Goal: Task Accomplishment & Management: Use online tool/utility

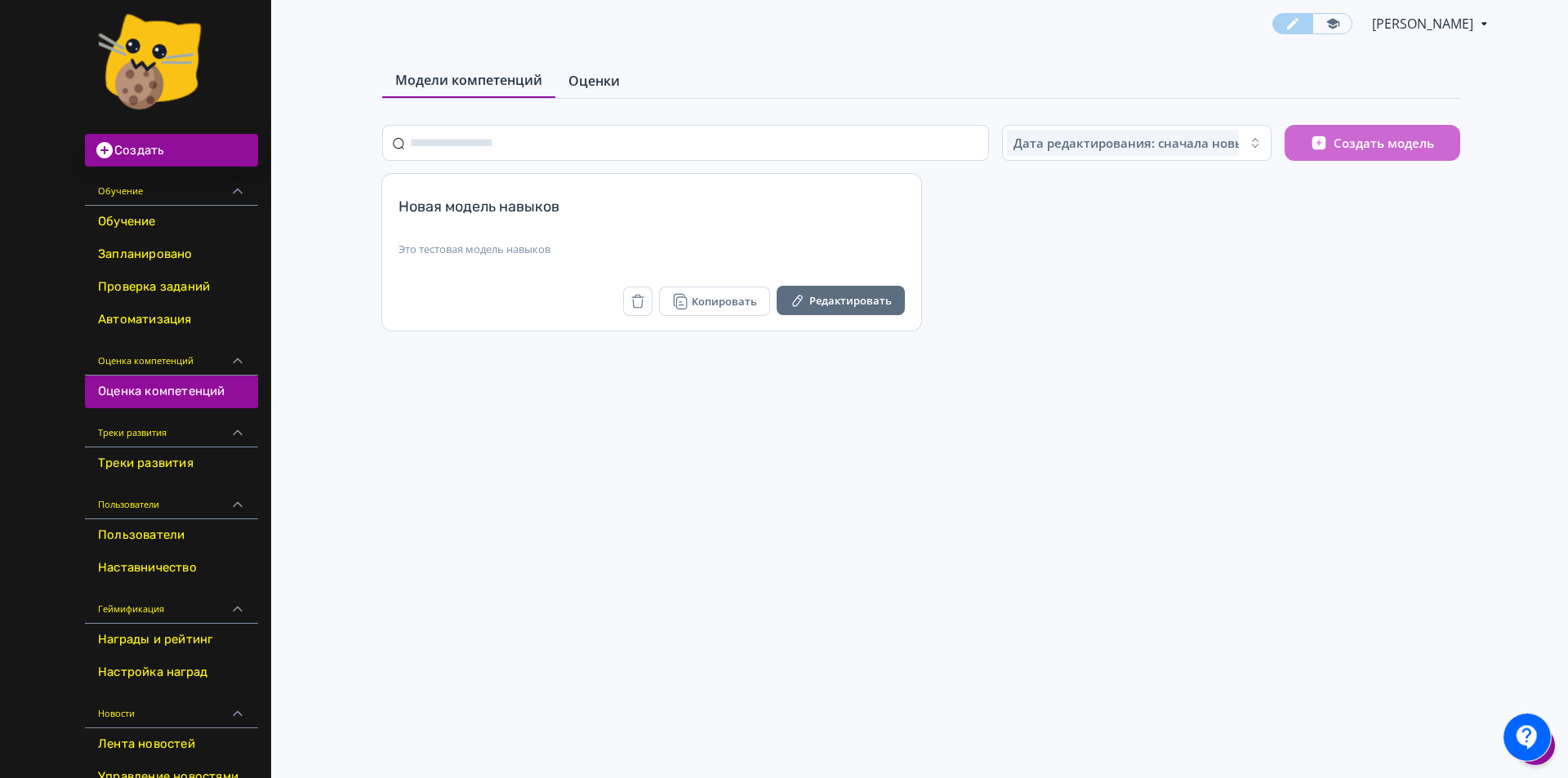
click at [592, 75] on span "Оценки" at bounding box center [593, 81] width 51 height 20
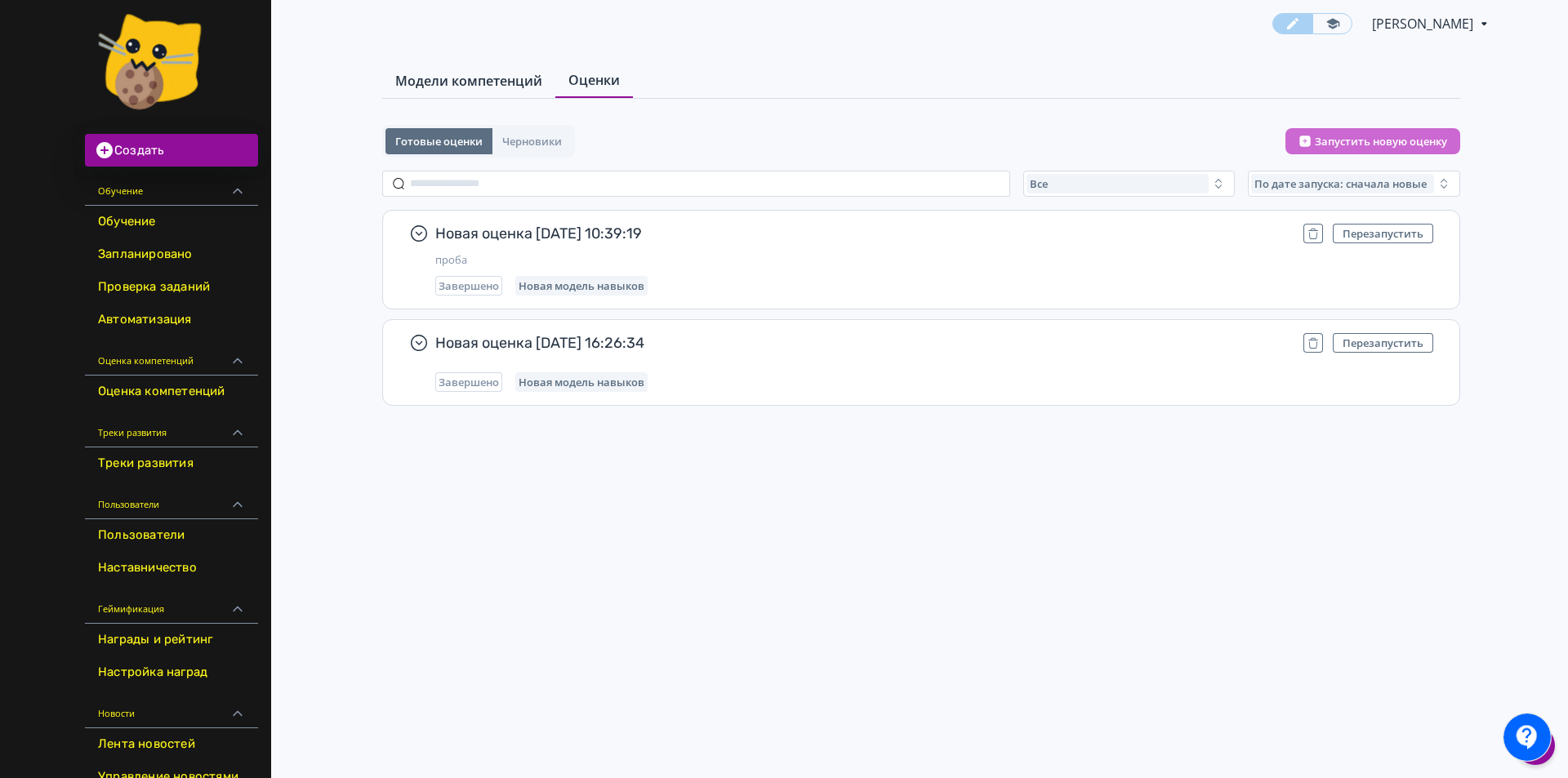
click at [454, 87] on span "Модели компетенций" at bounding box center [468, 81] width 147 height 20
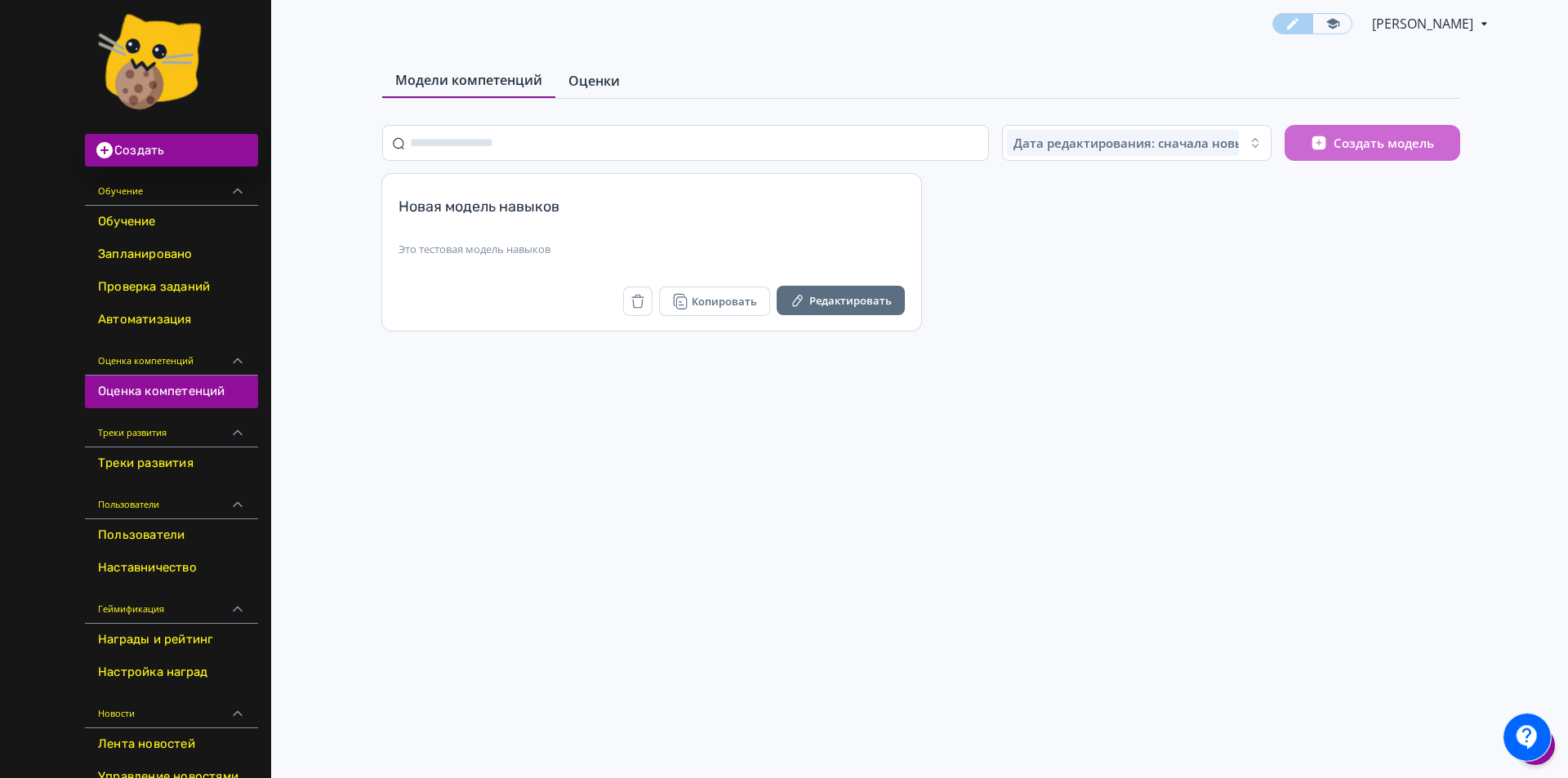
click at [623, 79] on link "Оценки" at bounding box center [593, 81] width 77 height 33
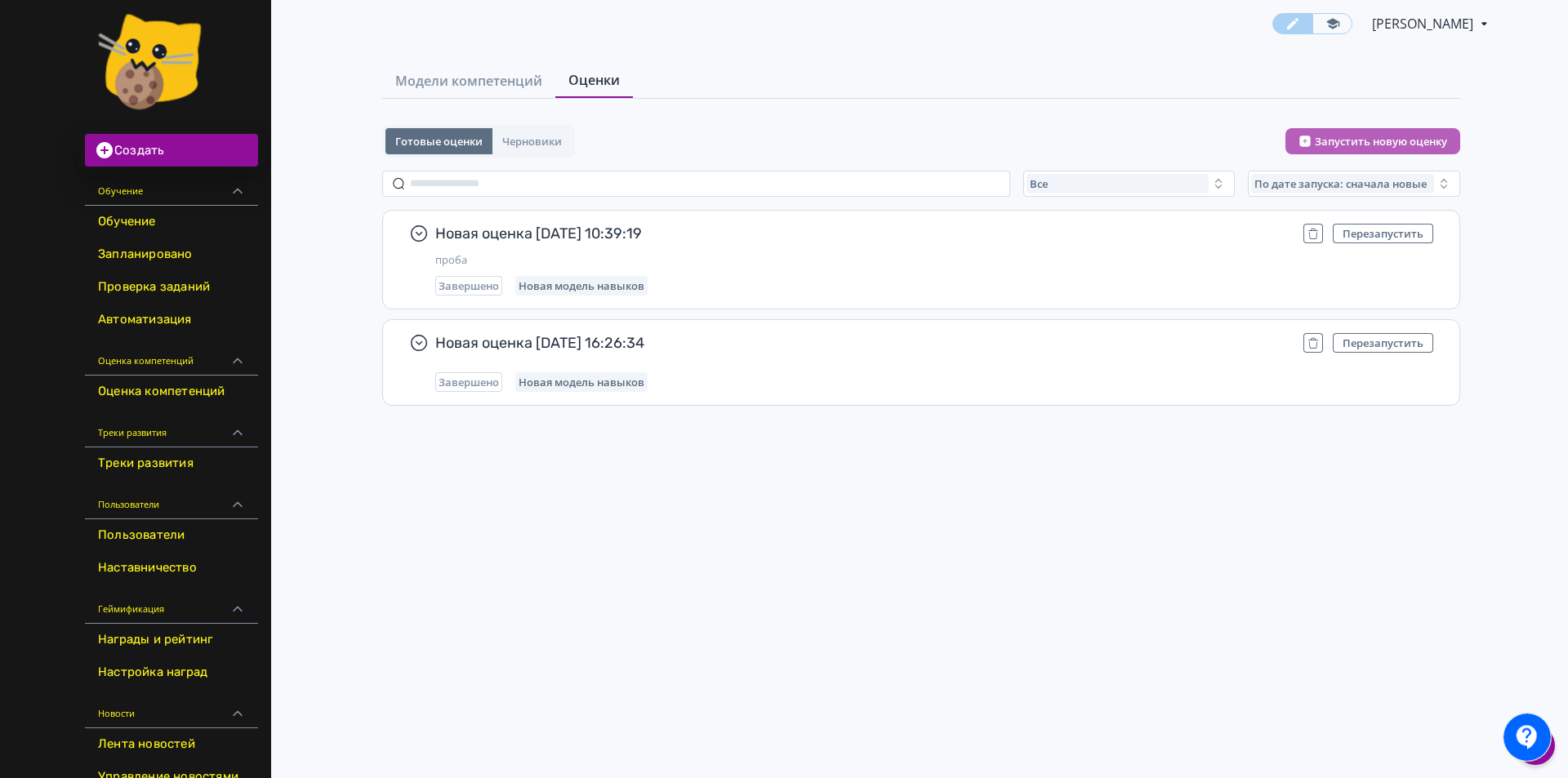
click at [1343, 135] on button "Запустить новую оценку" at bounding box center [1373, 142] width 175 height 26
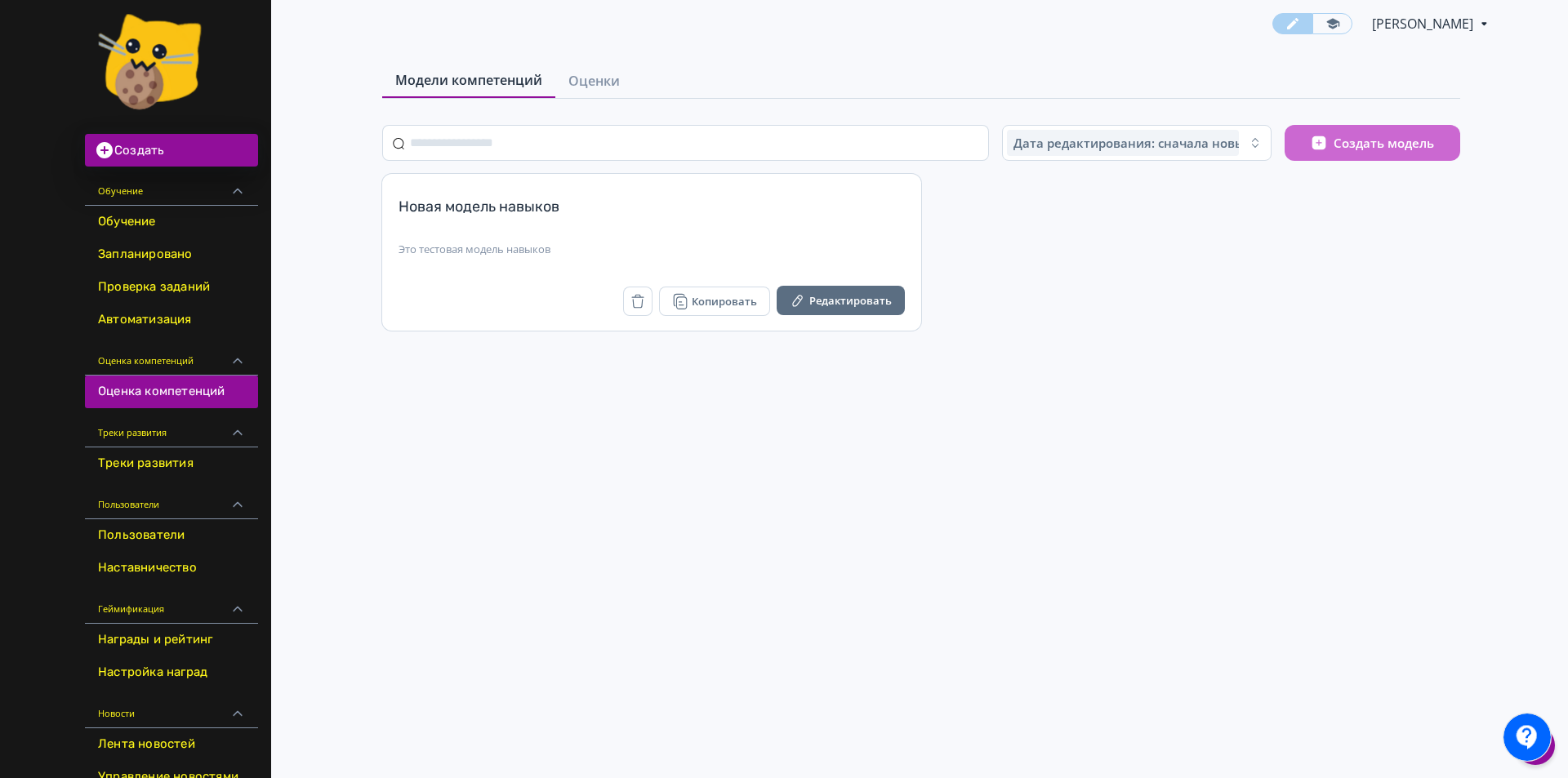
click at [603, 92] on link "Оценки" at bounding box center [593, 81] width 77 height 33
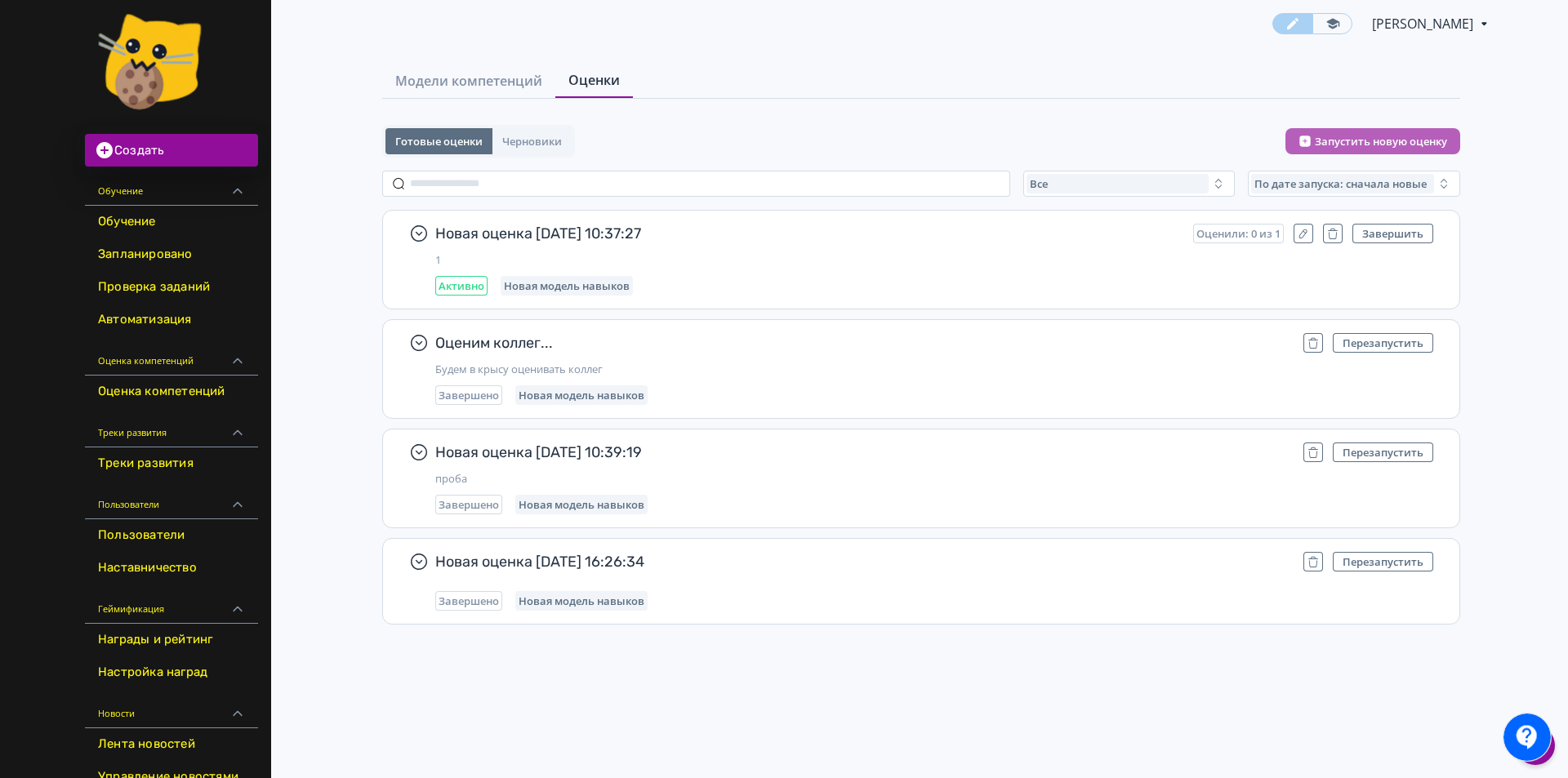
click at [1418, 143] on button "Запустить новую оценку" at bounding box center [1373, 142] width 175 height 26
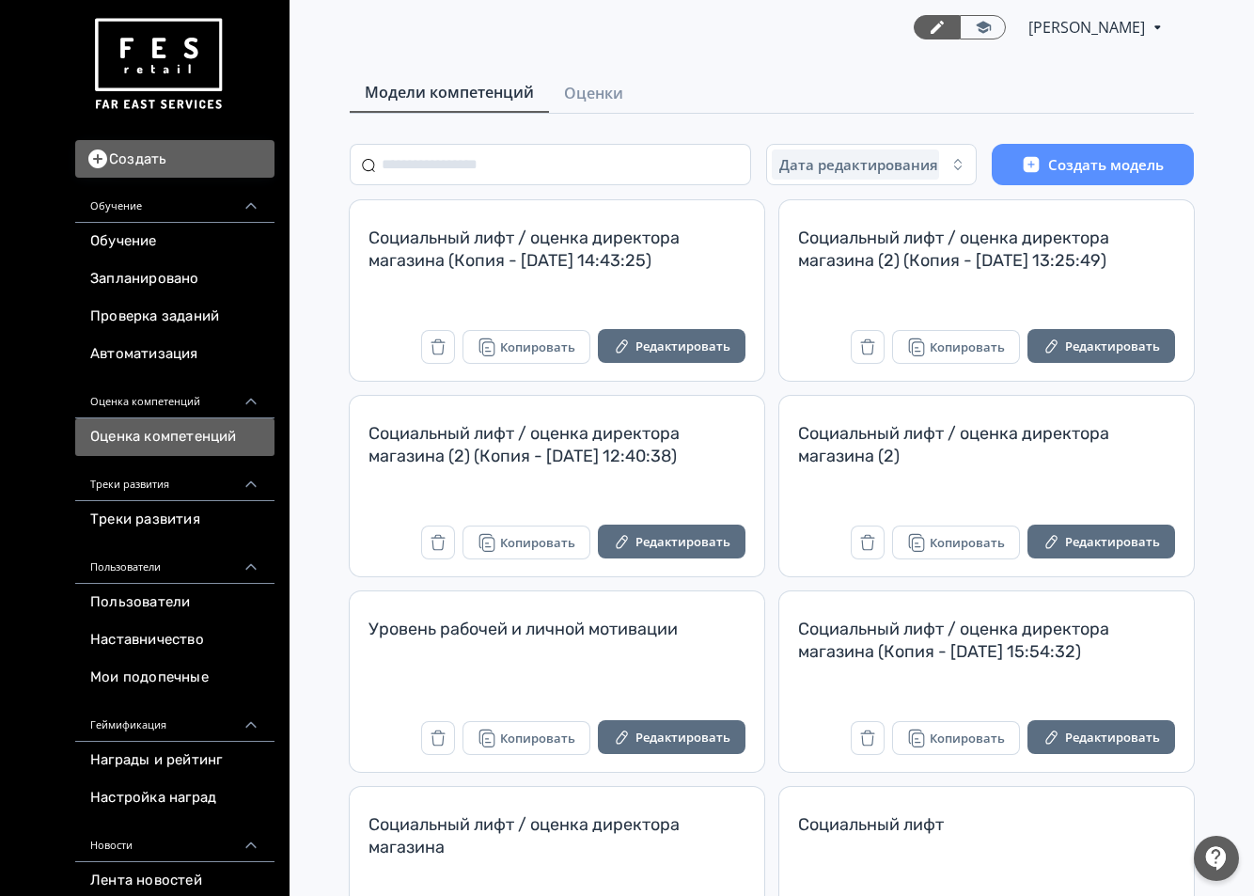
click at [610, 86] on span "Оценки" at bounding box center [593, 93] width 59 height 23
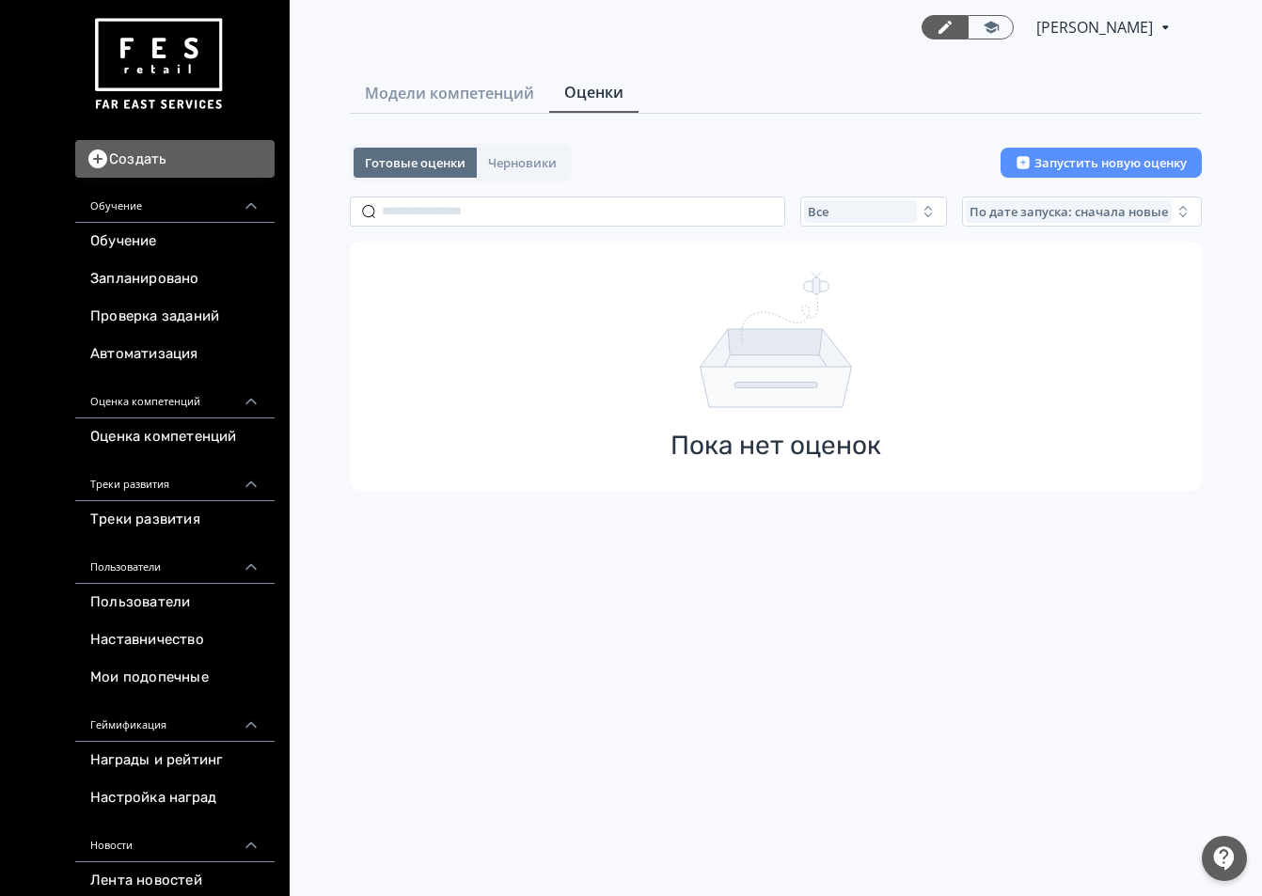
click at [0, 55] on div "Создать Обучение Обучение Запланировано Проверка заданий Автоматизация Оценка к…" at bounding box center [145, 670] width 290 height 1340
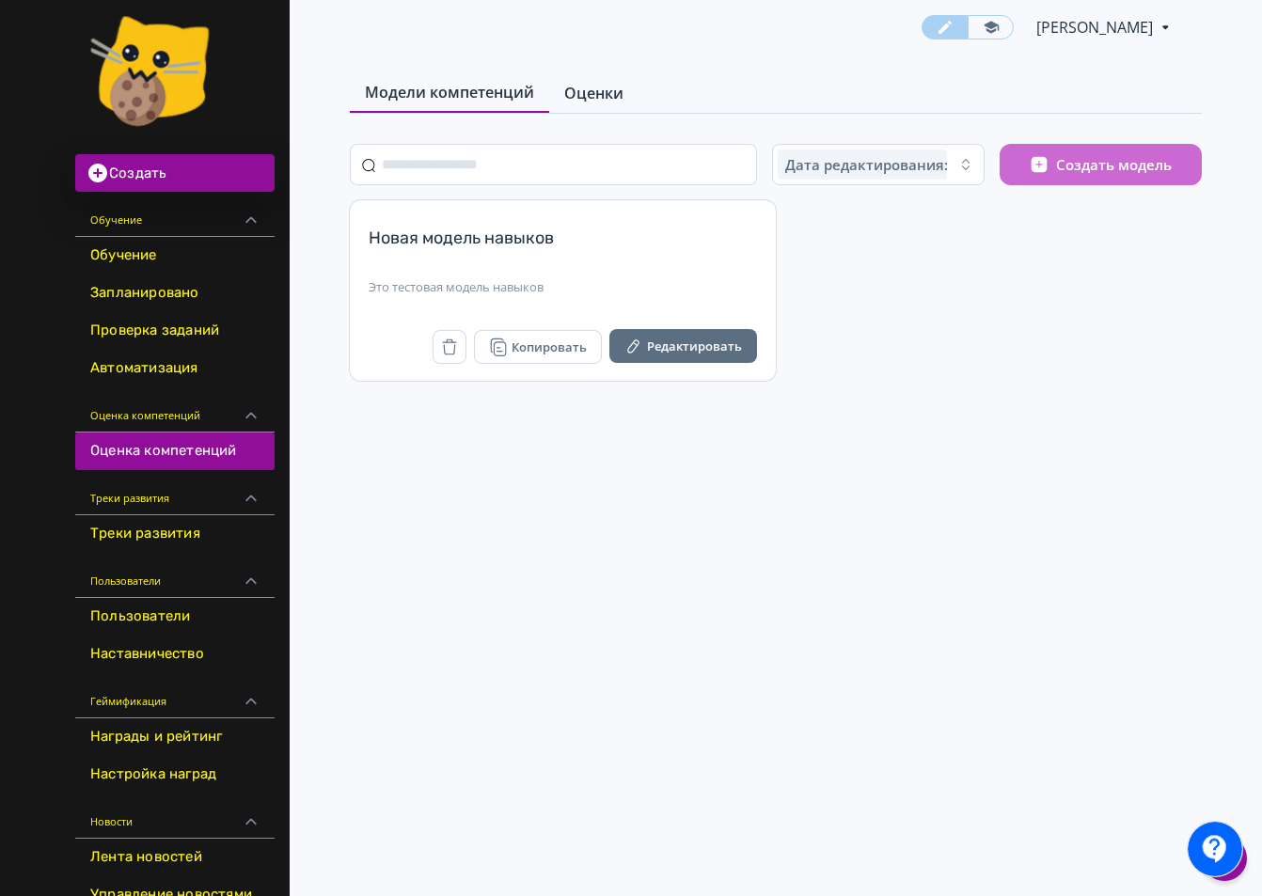
click at [578, 105] on link "Оценки" at bounding box center [593, 93] width 89 height 38
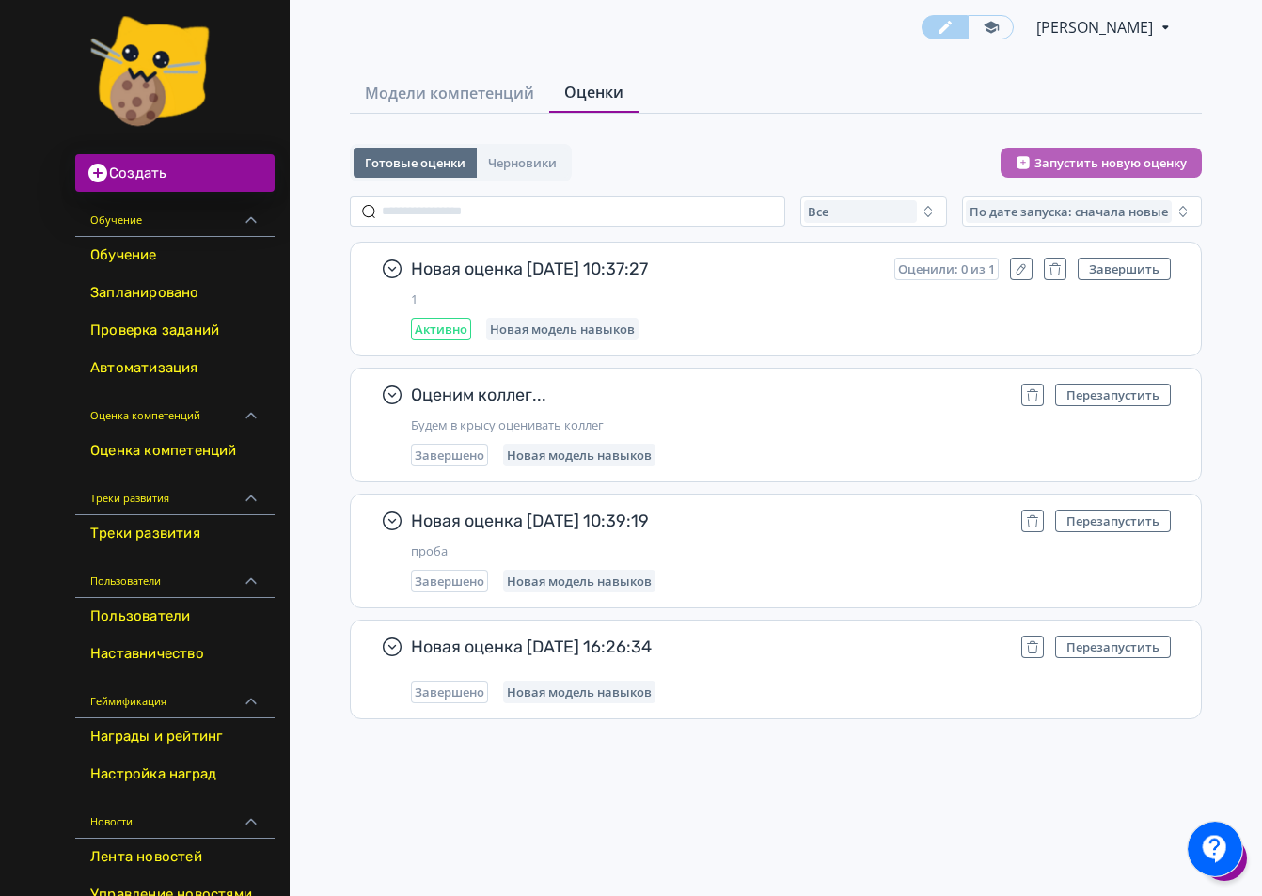
click at [1098, 162] on button "Запустить новую оценку" at bounding box center [1100, 163] width 201 height 30
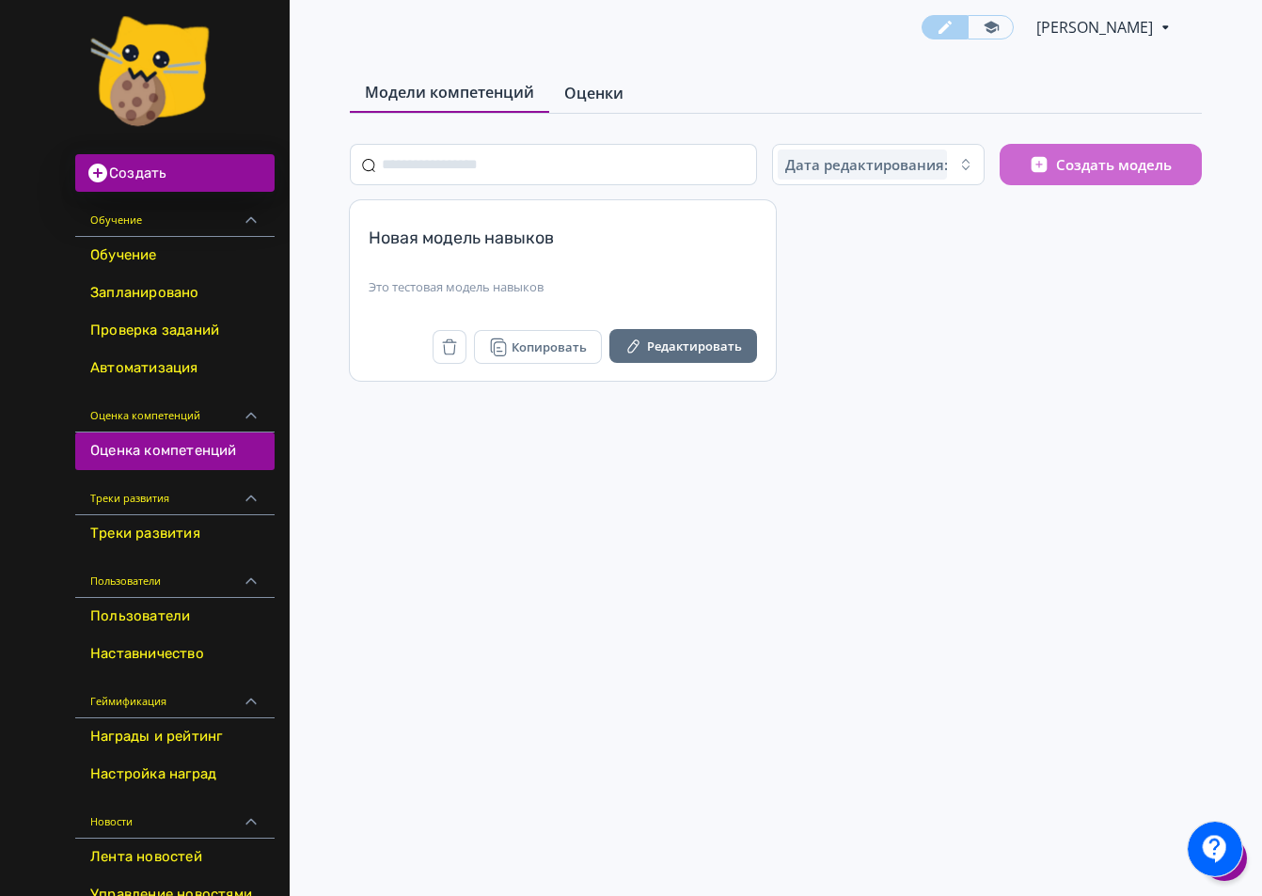
click at [604, 87] on span "Оценки" at bounding box center [593, 93] width 59 height 23
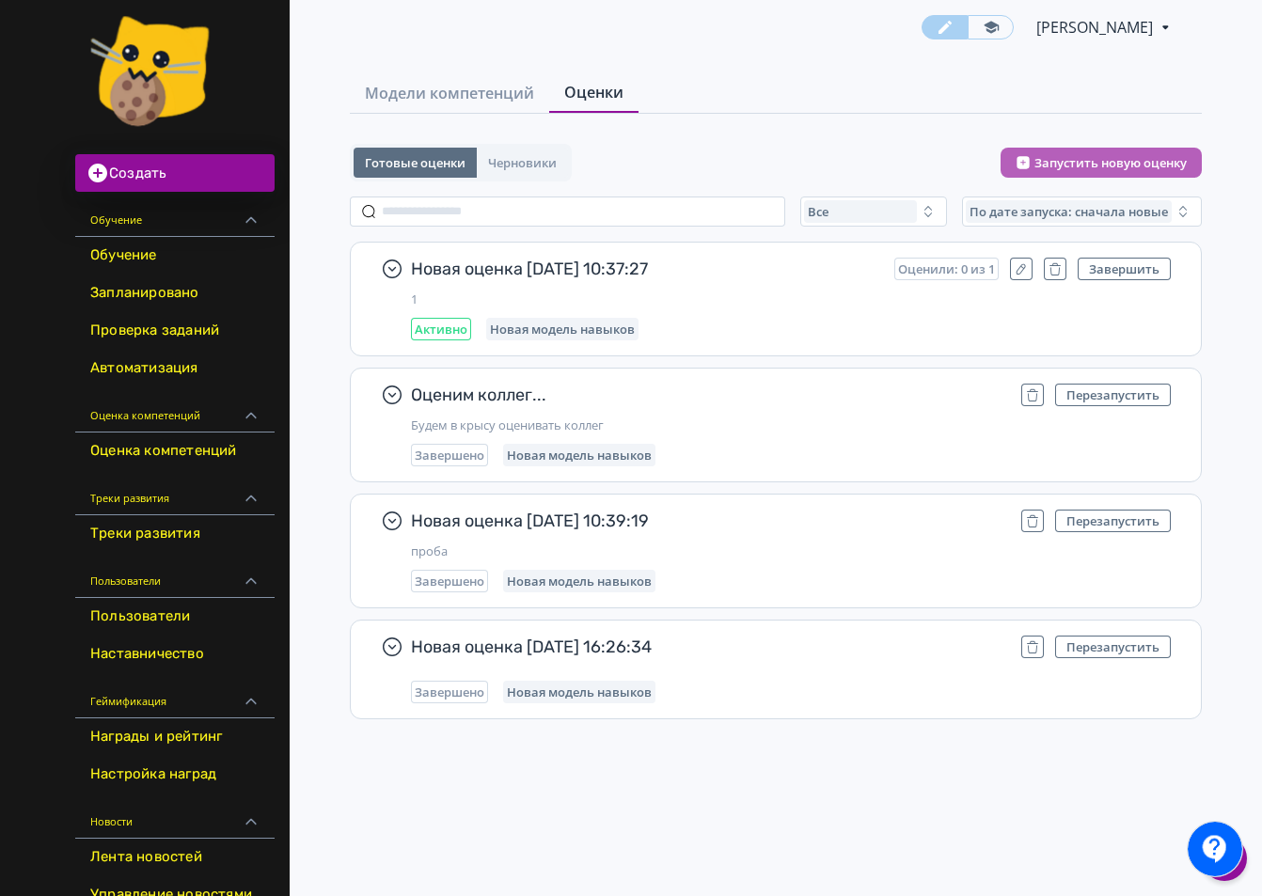
click at [1112, 163] on button "Запустить новую оценку" at bounding box center [1100, 163] width 201 height 30
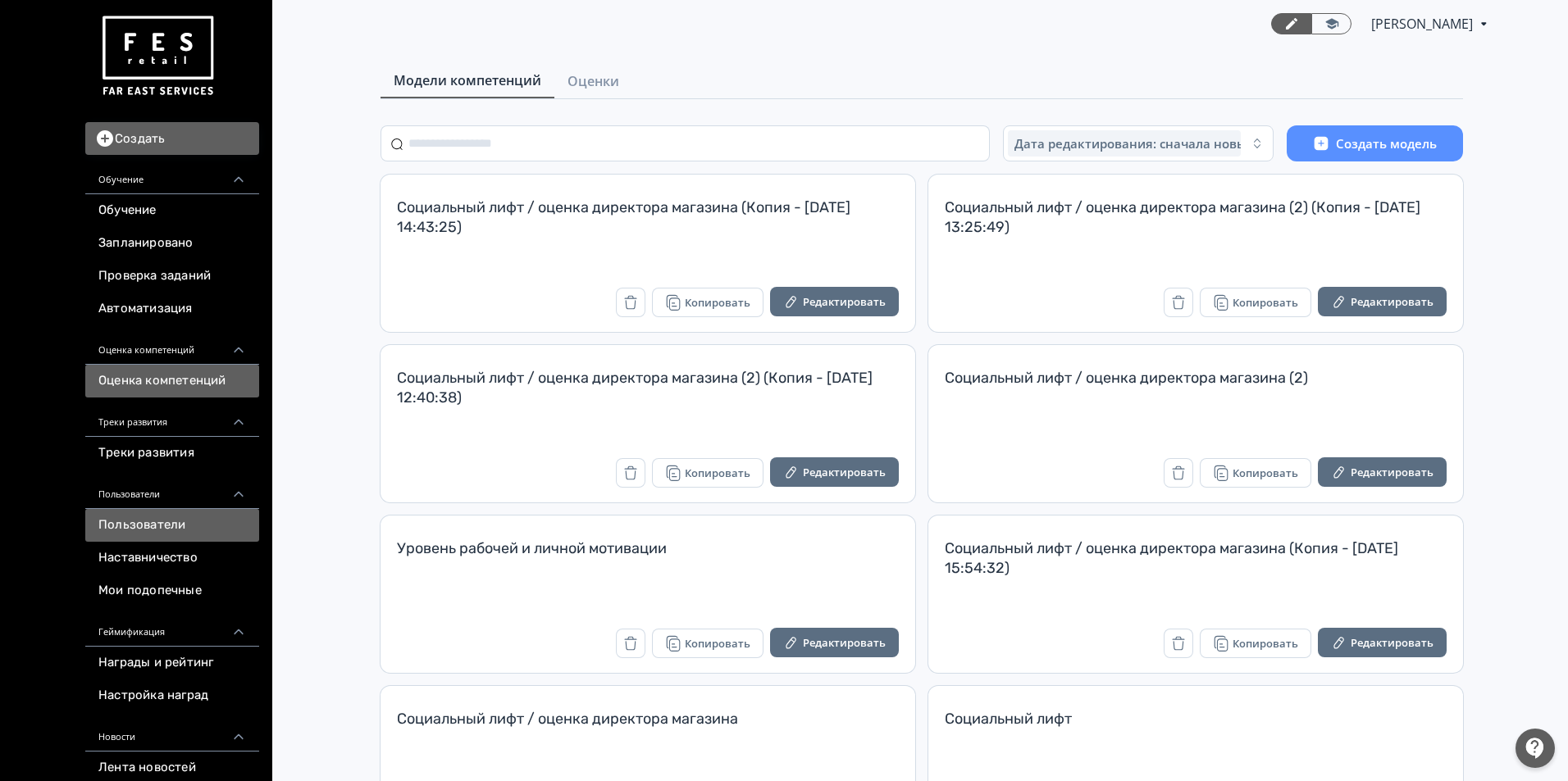
click at [177, 521] on link "Пользователи" at bounding box center [172, 526] width 174 height 33
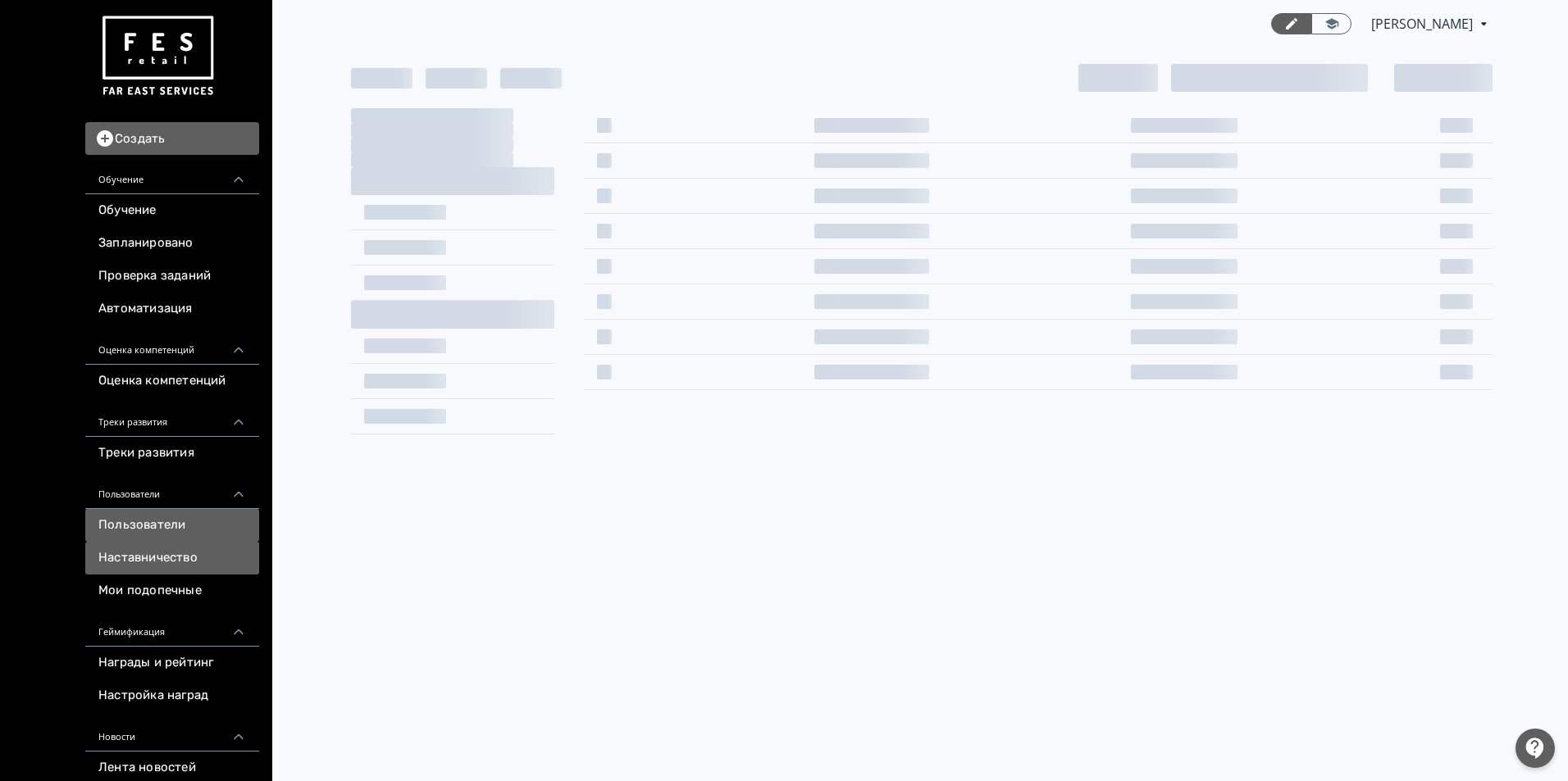
click at [170, 558] on link "Наставничество" at bounding box center [172, 559] width 174 height 33
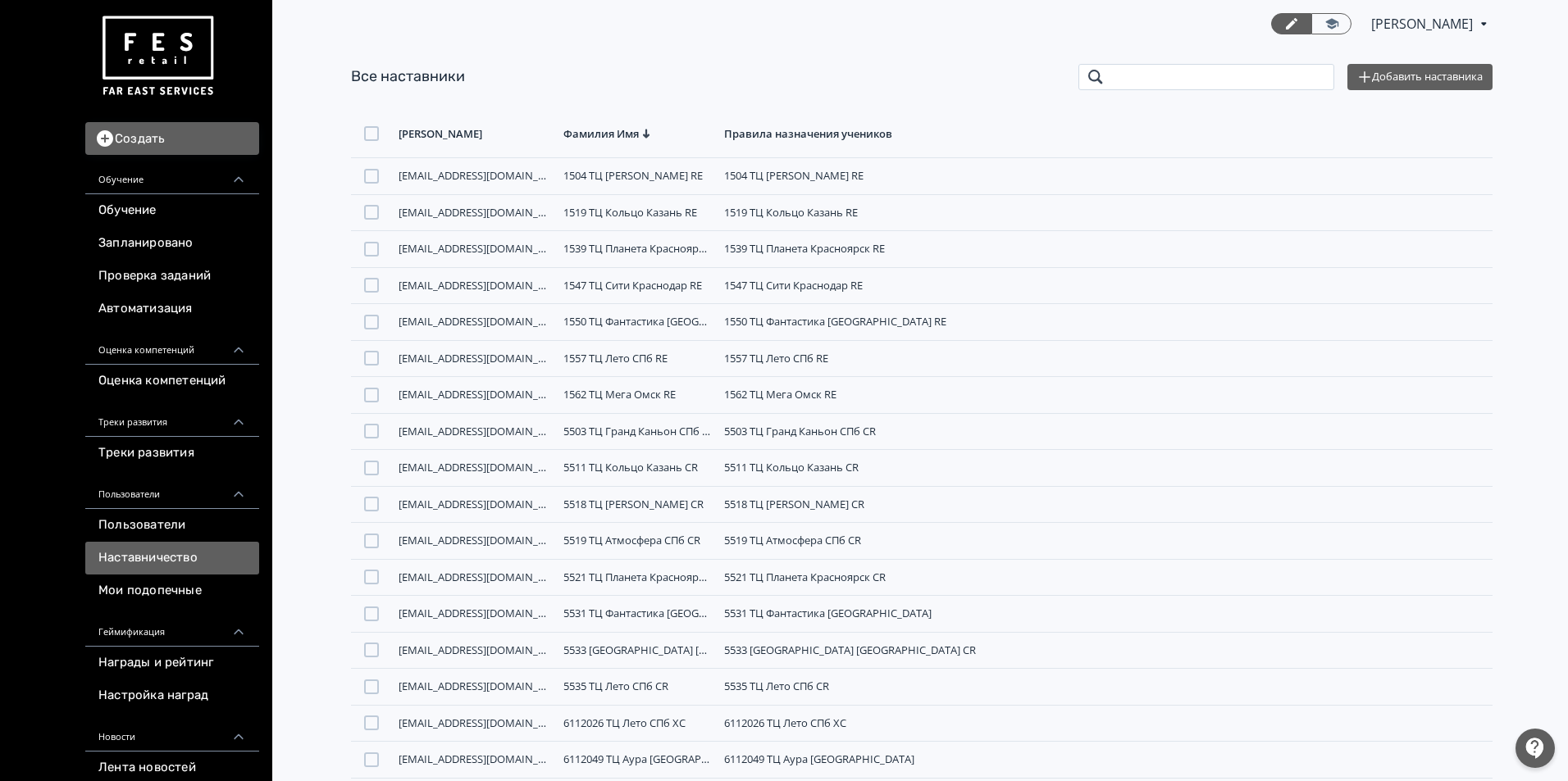
click at [1268, 84] on input "search" at bounding box center [1206, 77] width 256 height 26
paste input "**********"
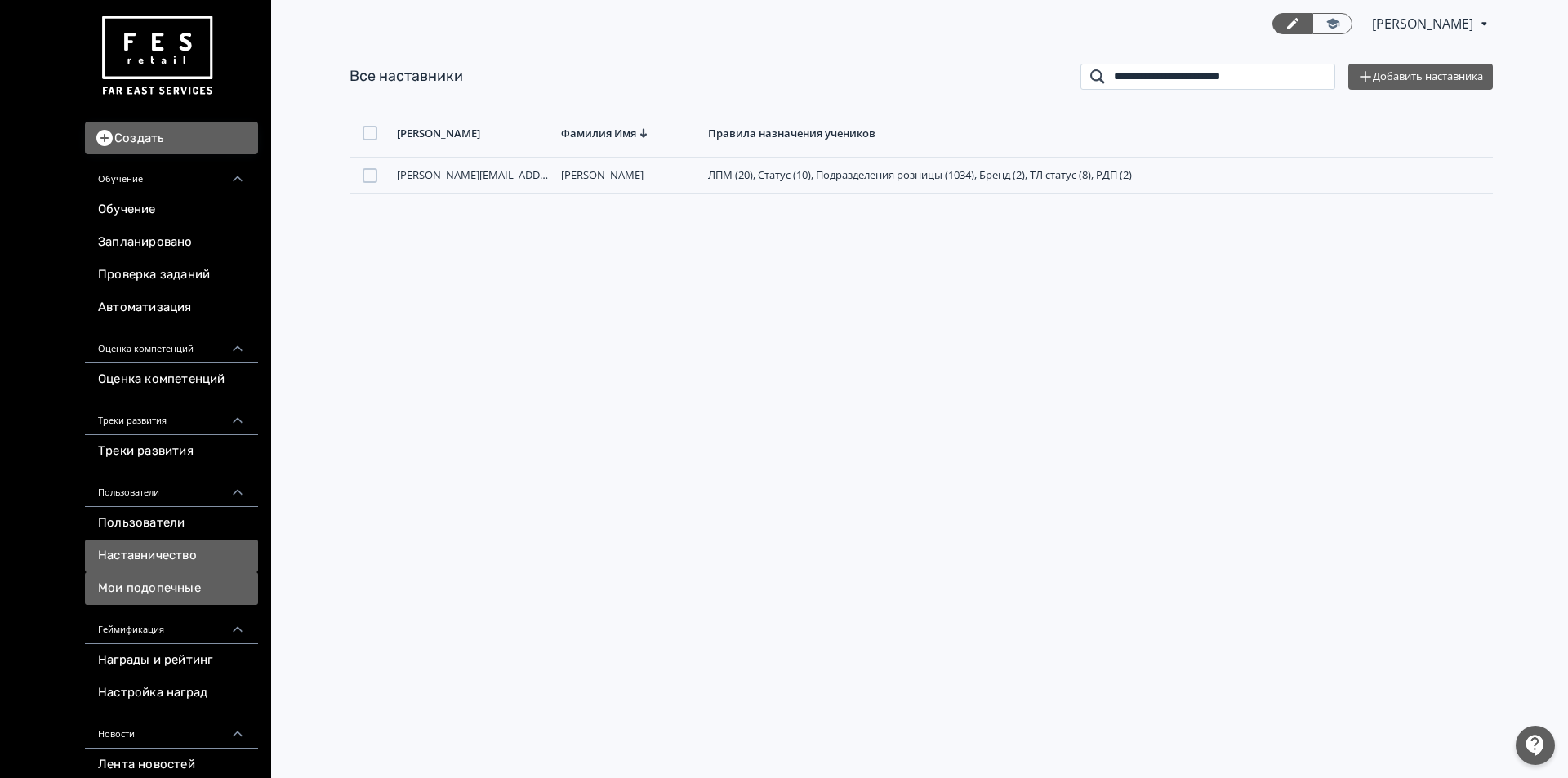
type input "**********"
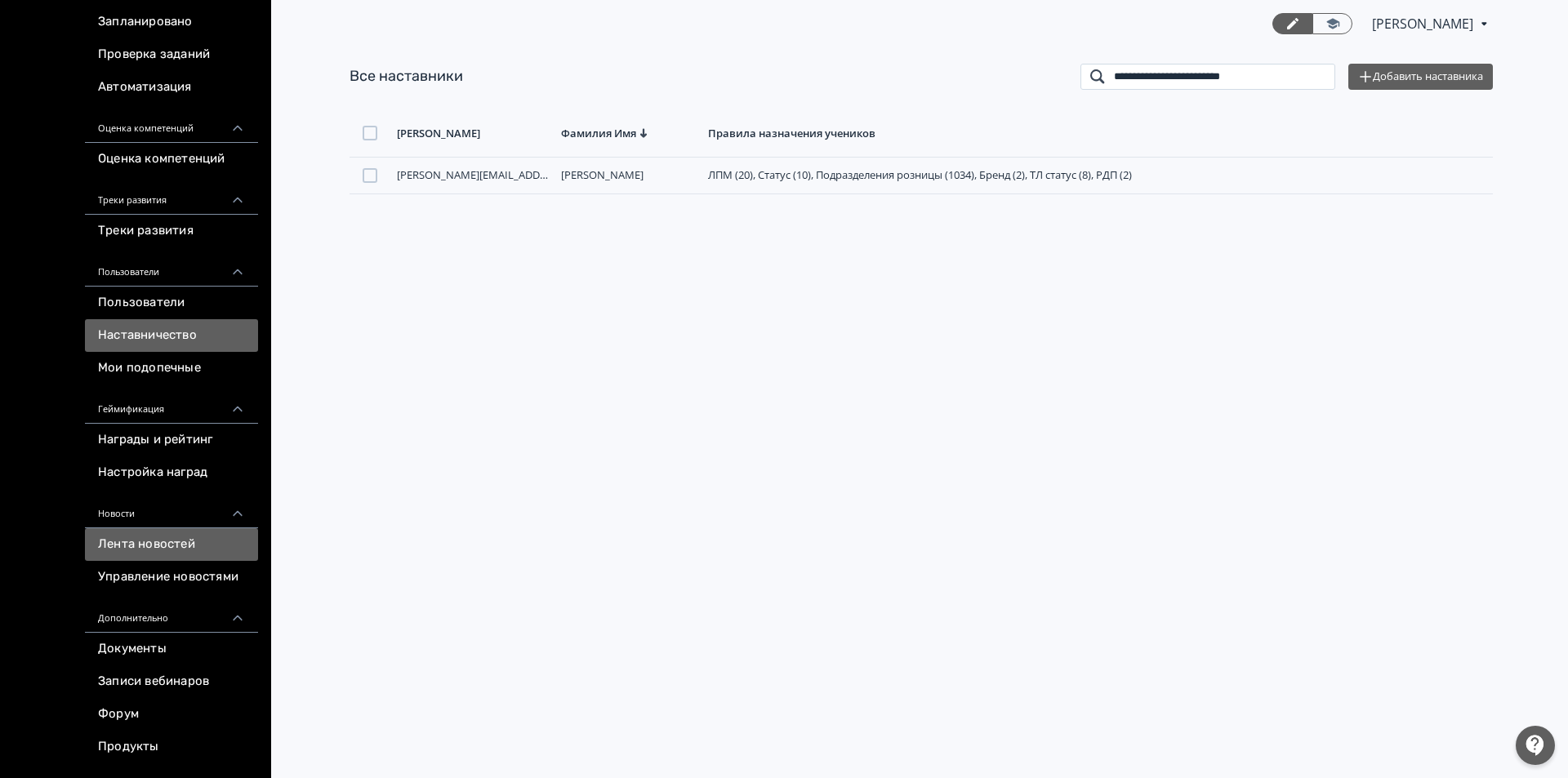
scroll to position [245, 0]
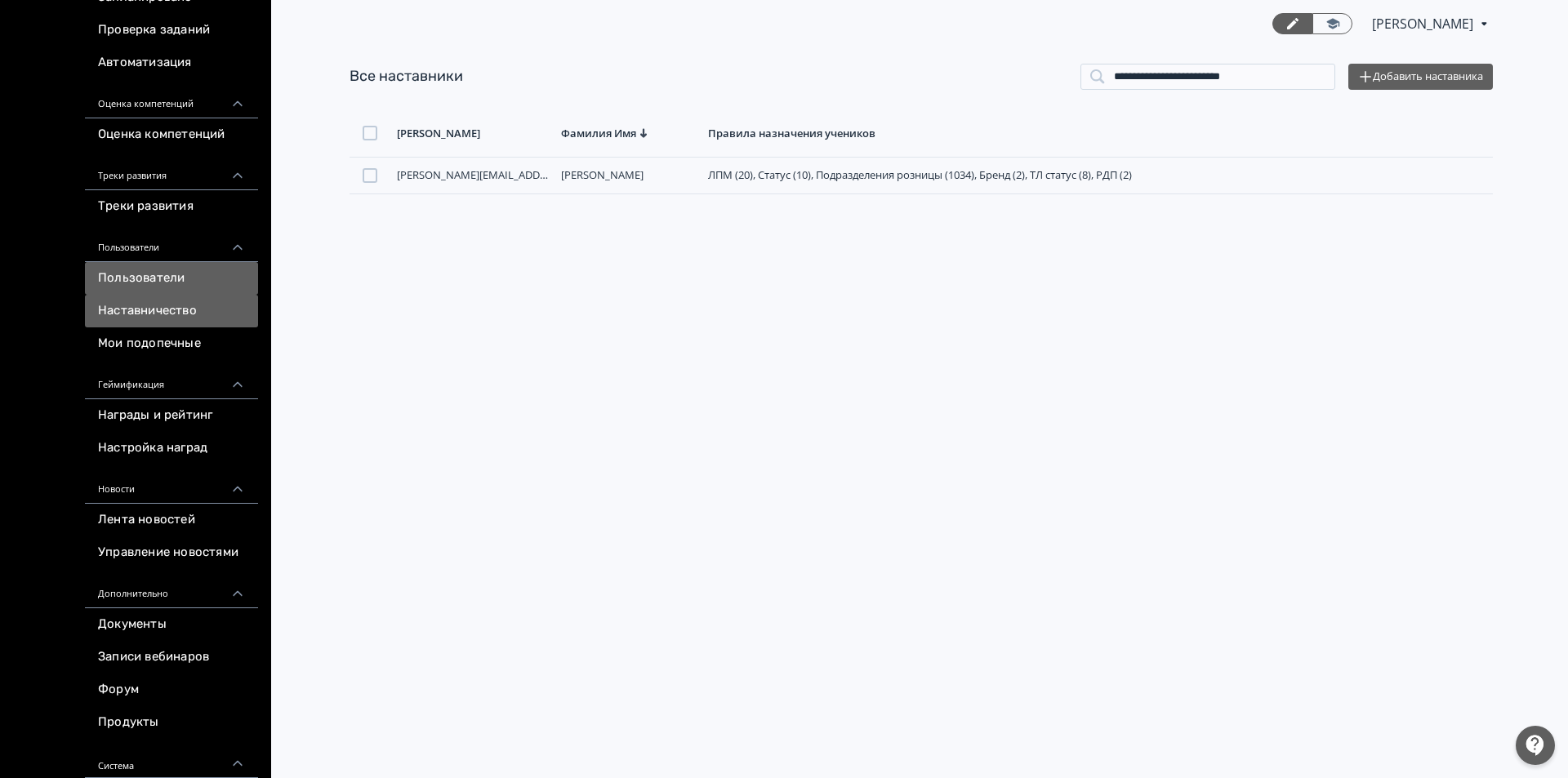
click at [125, 274] on link "Пользователи" at bounding box center [171, 279] width 173 height 33
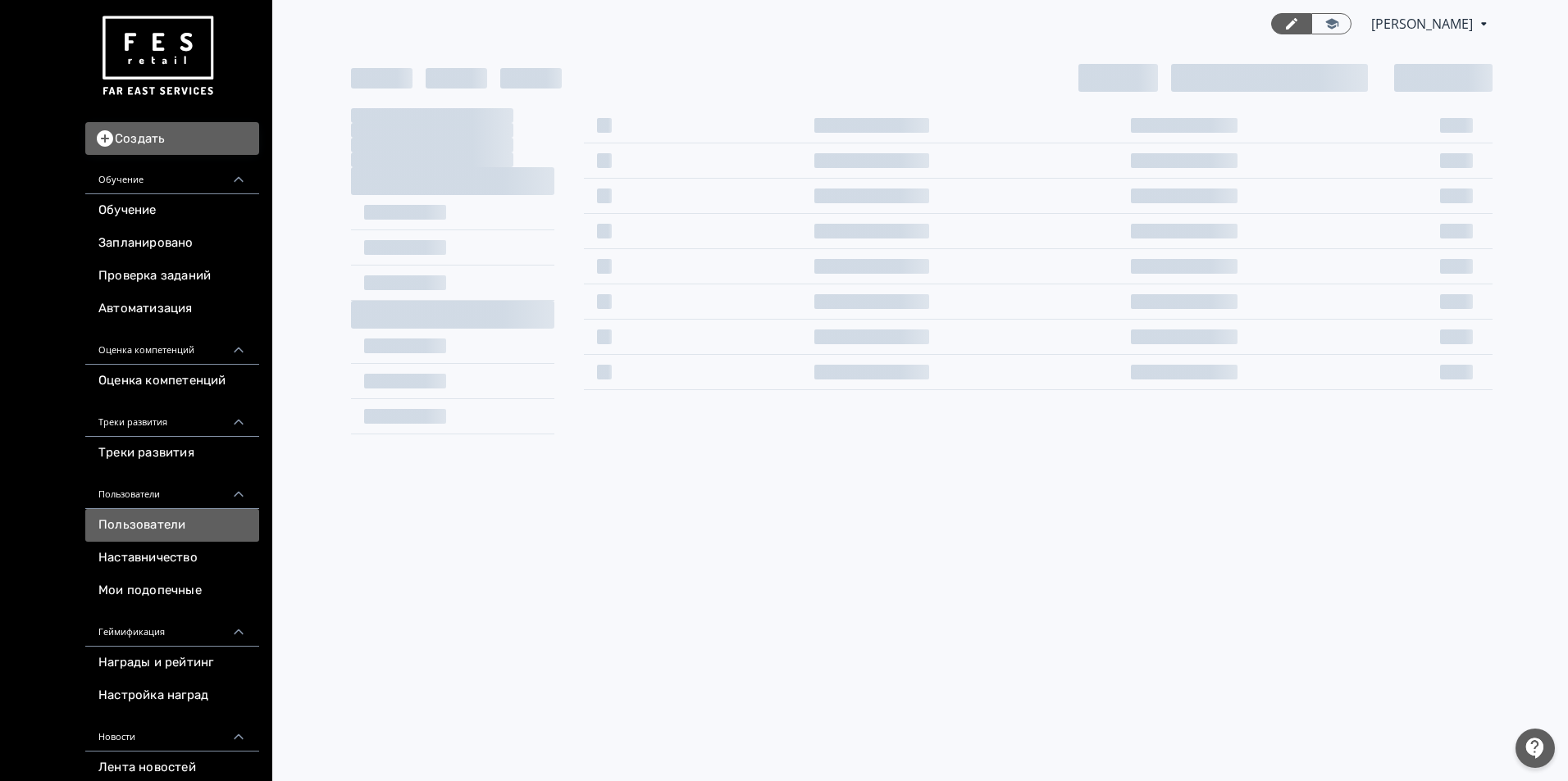
click at [1244, 78] on div at bounding box center [1270, 78] width 197 height 28
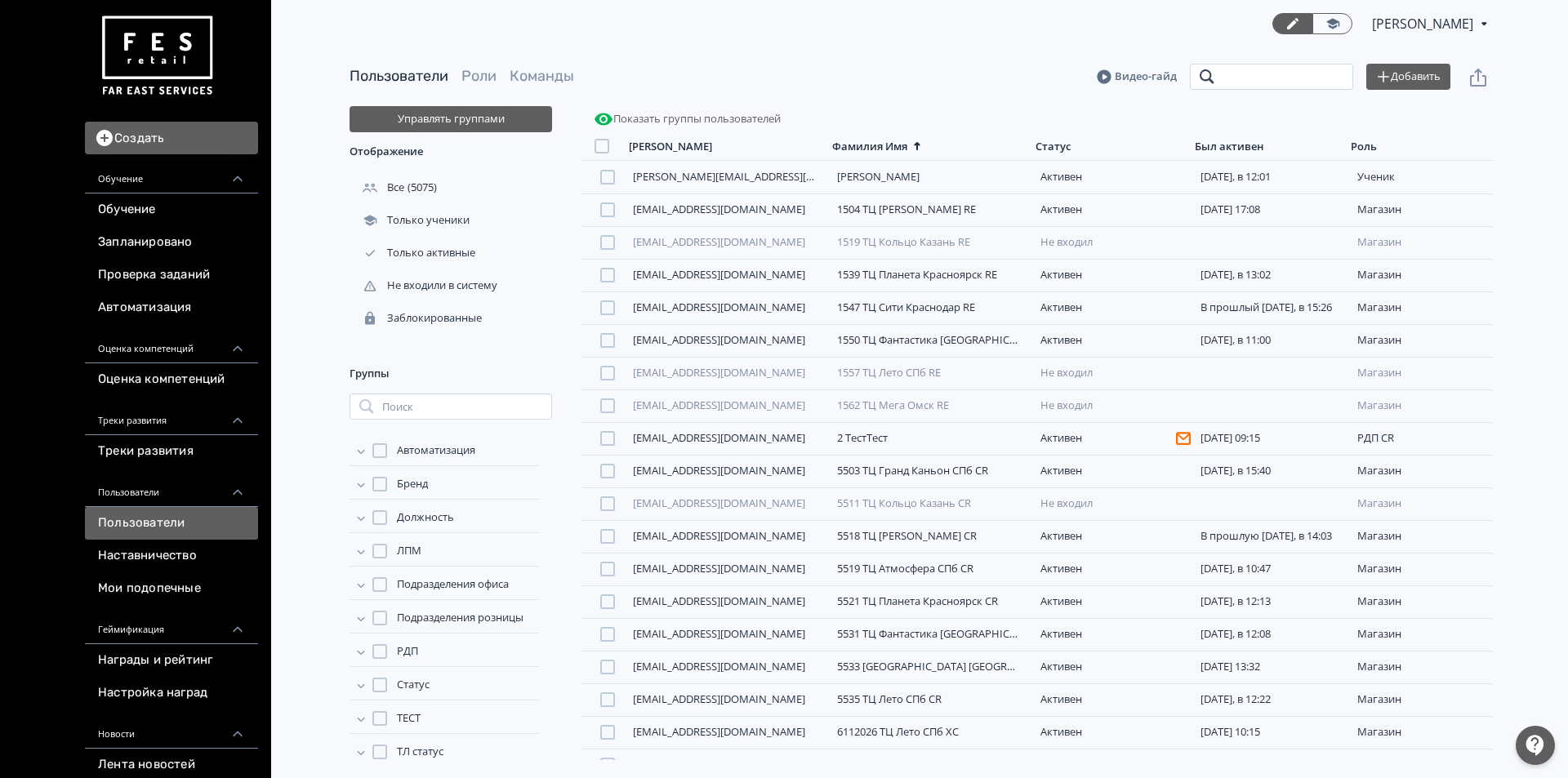
click at [1247, 82] on input "search" at bounding box center [1272, 76] width 163 height 26
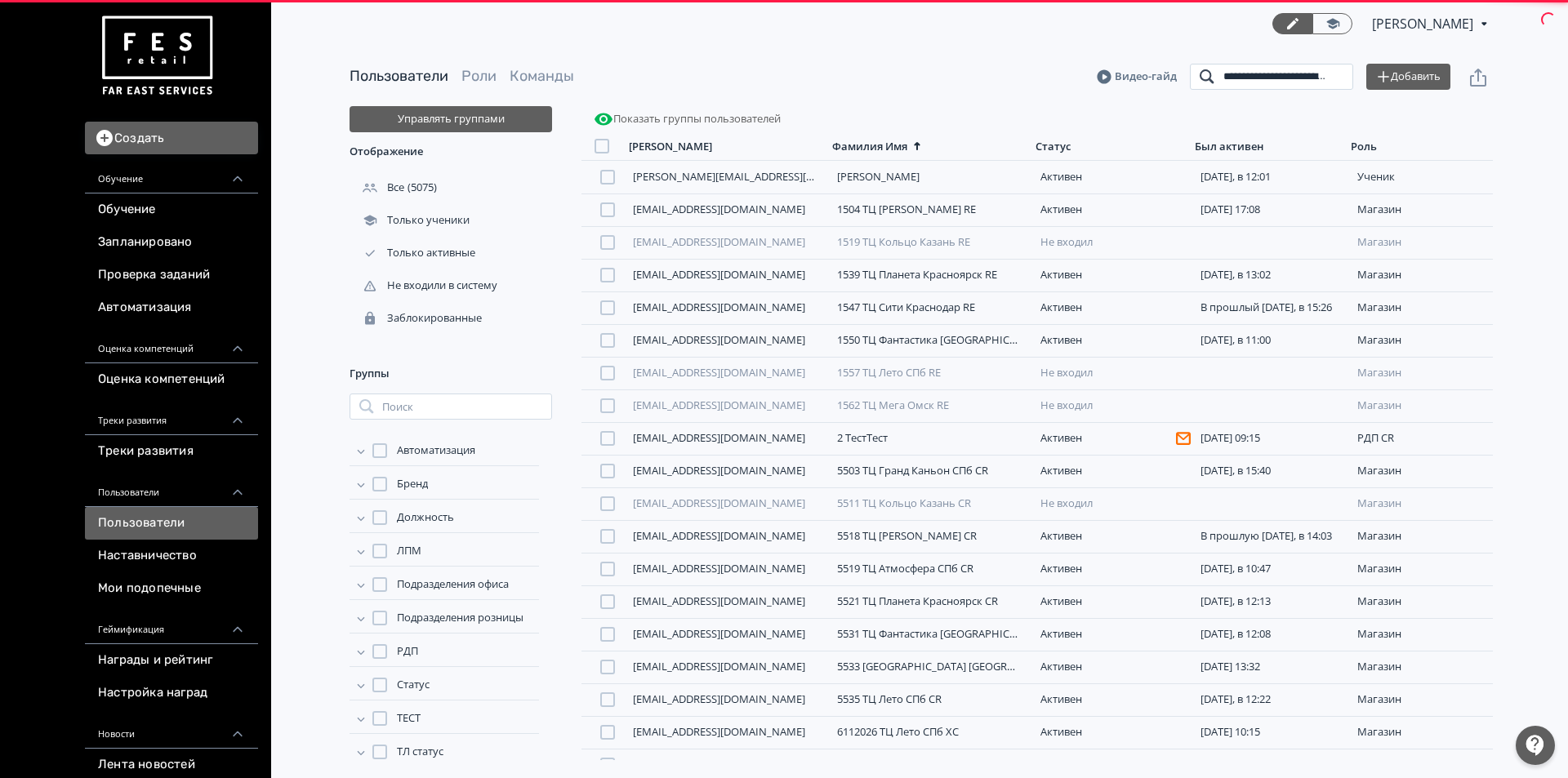
scroll to position [0, 23]
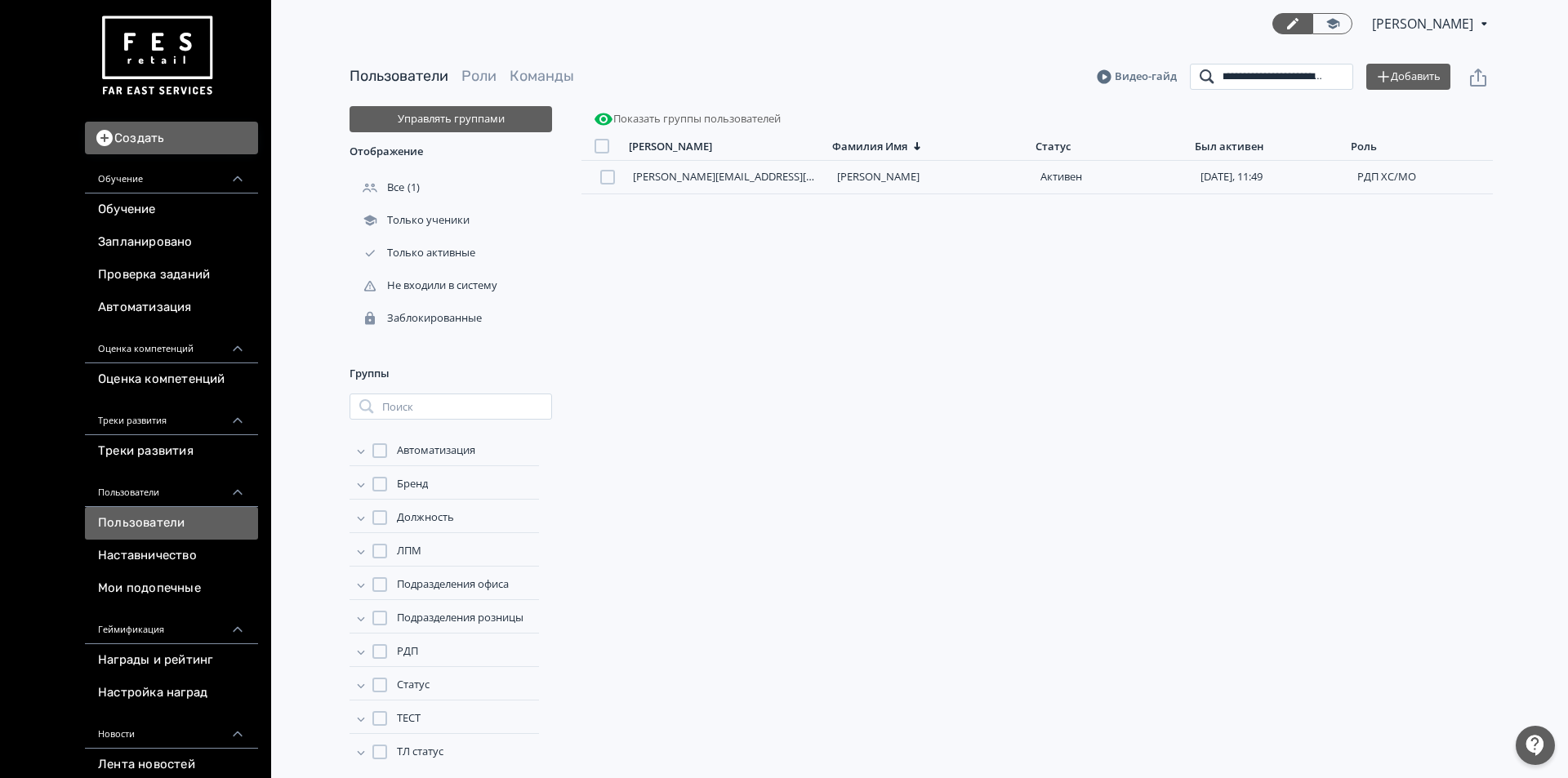
type input "**********"
click at [460, 67] on div "Пользователи Роли Команды" at bounding box center [461, 76] width 225 height 21
click at [467, 67] on link "Роли" at bounding box center [479, 76] width 35 height 18
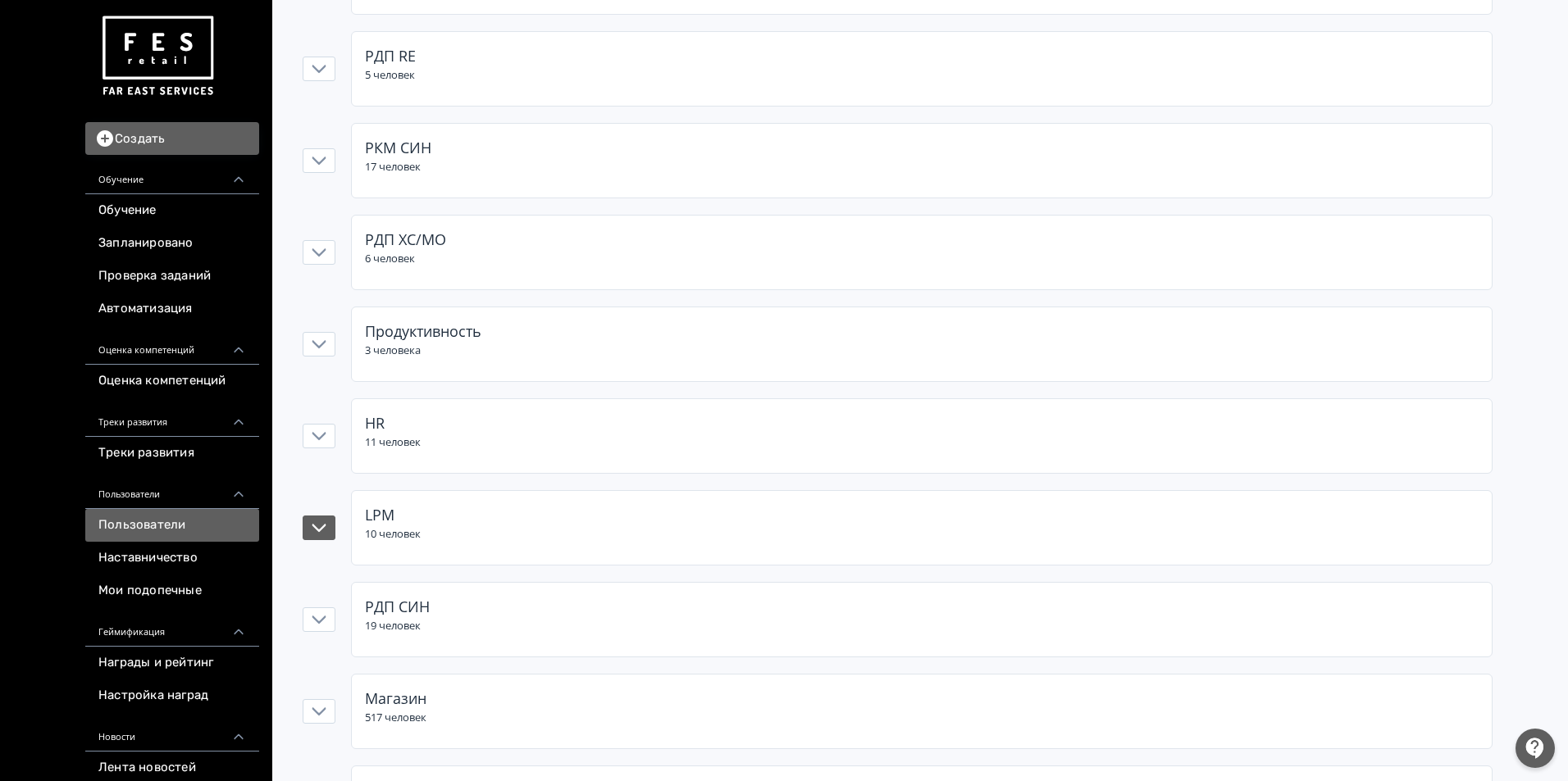
scroll to position [983, 0]
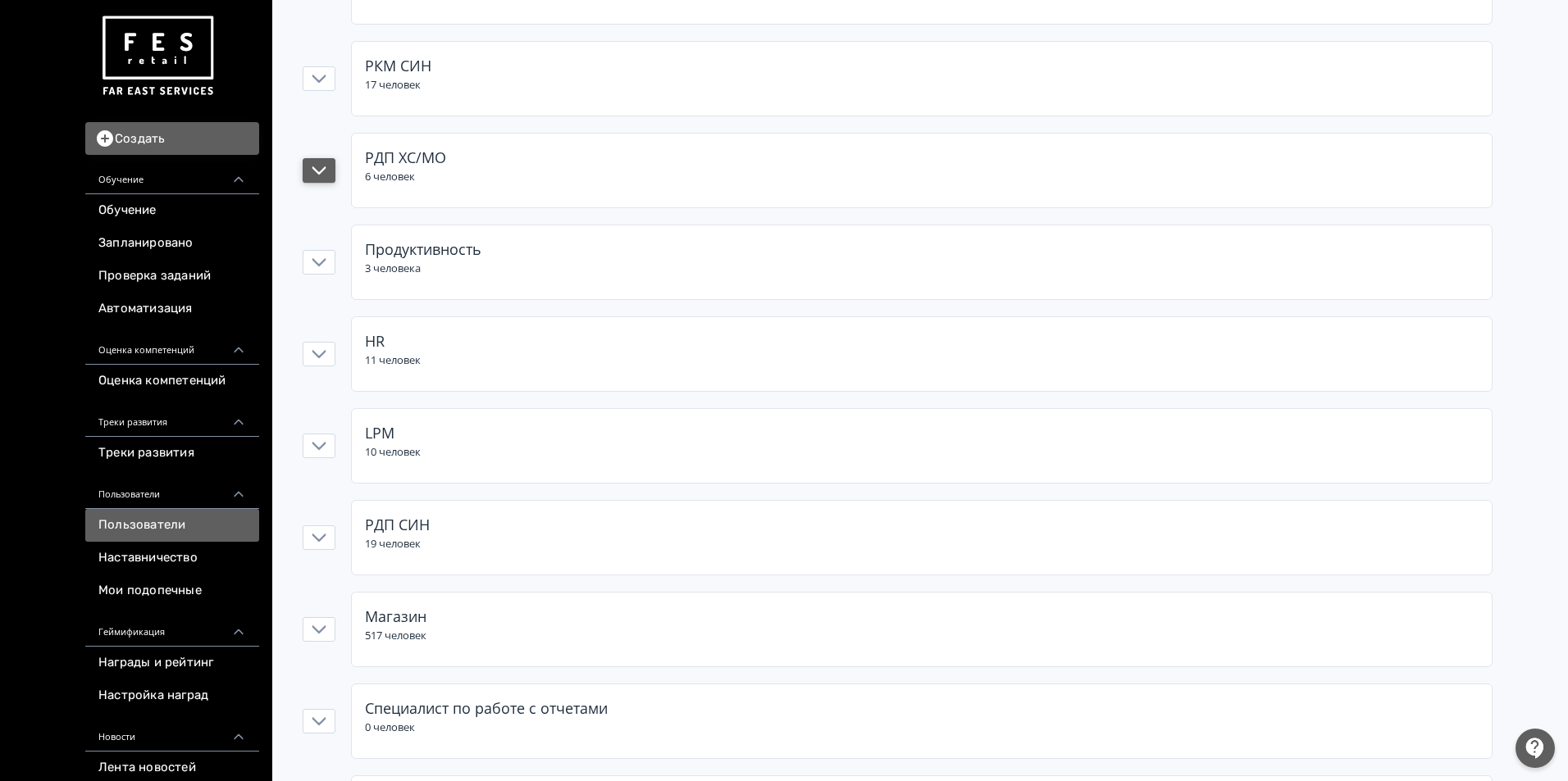
click at [324, 173] on icon "button" at bounding box center [318, 170] width 15 height 15
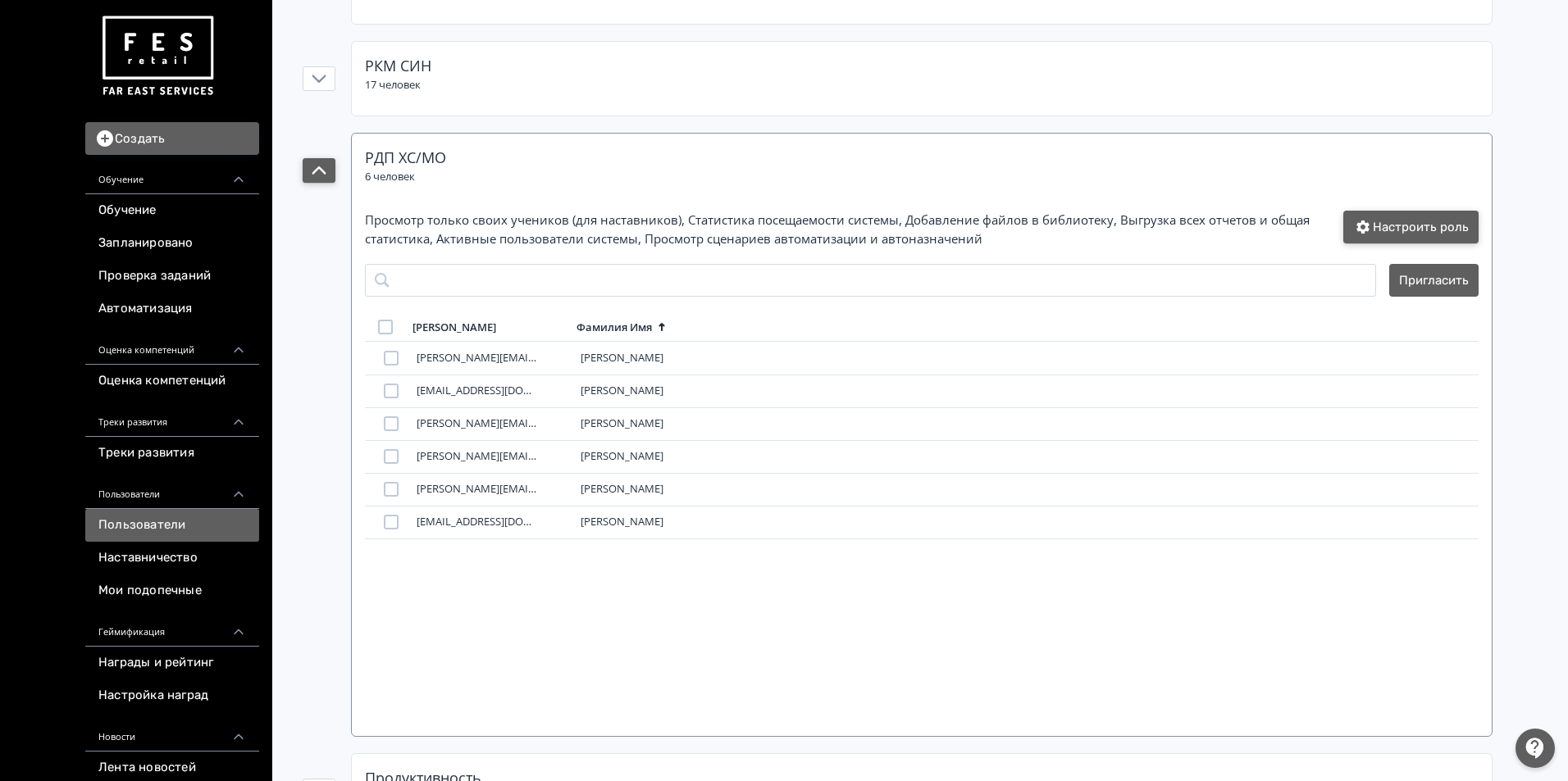
click at [1422, 228] on button "Настроить роль" at bounding box center [1410, 228] width 135 height 33
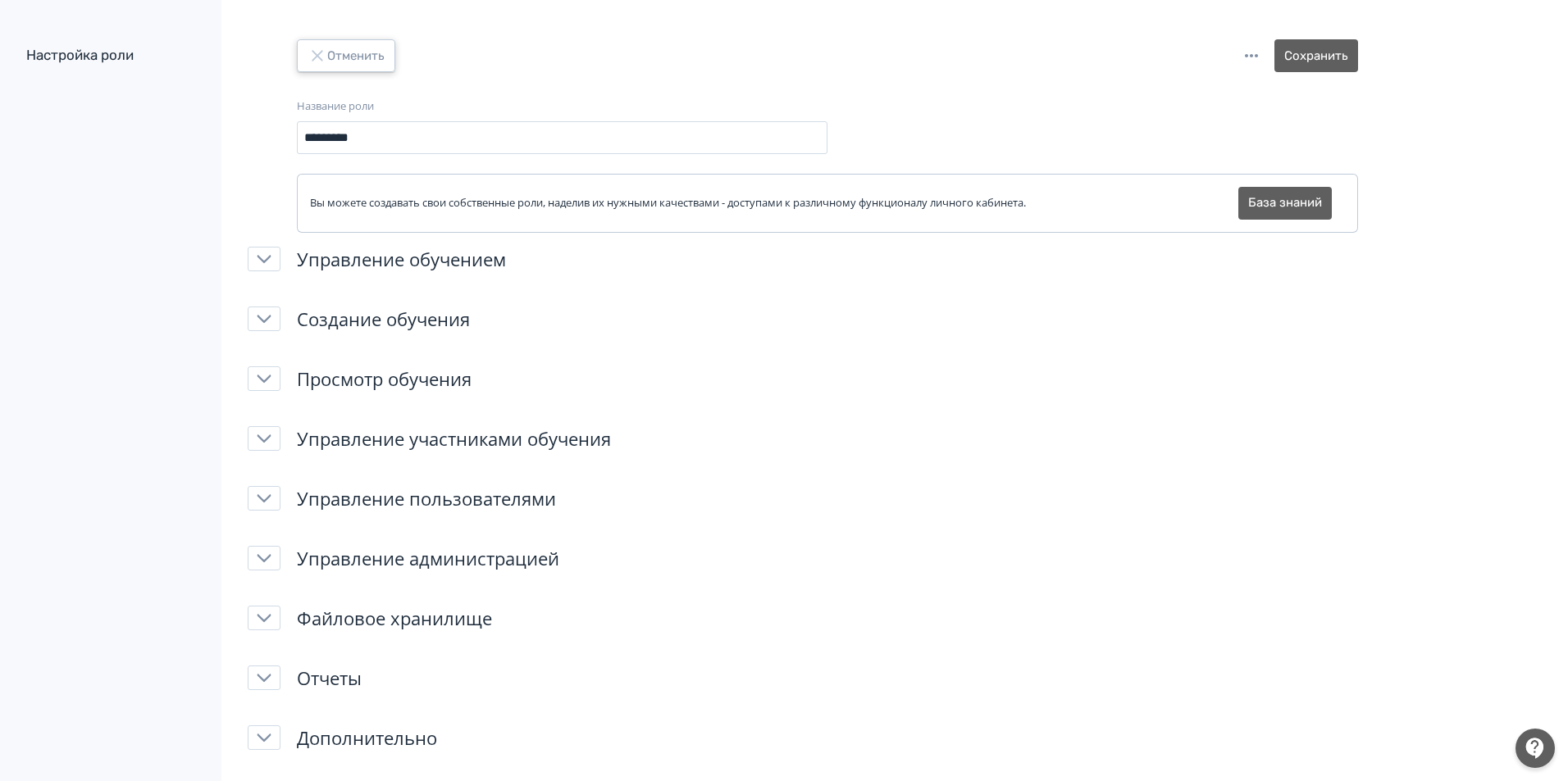
click at [348, 51] on button "Отменить" at bounding box center [345, 56] width 99 height 33
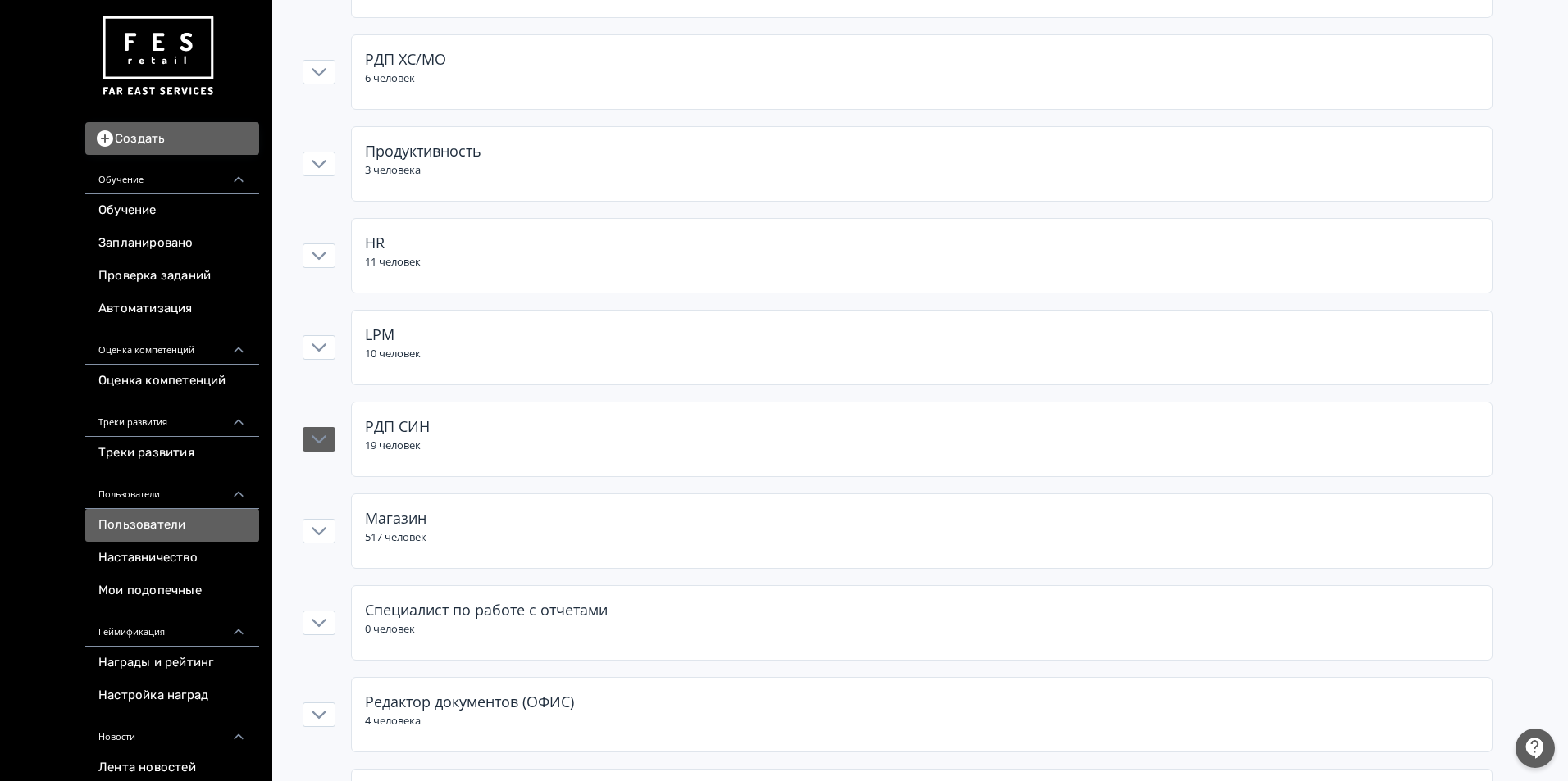
scroll to position [859, 0]
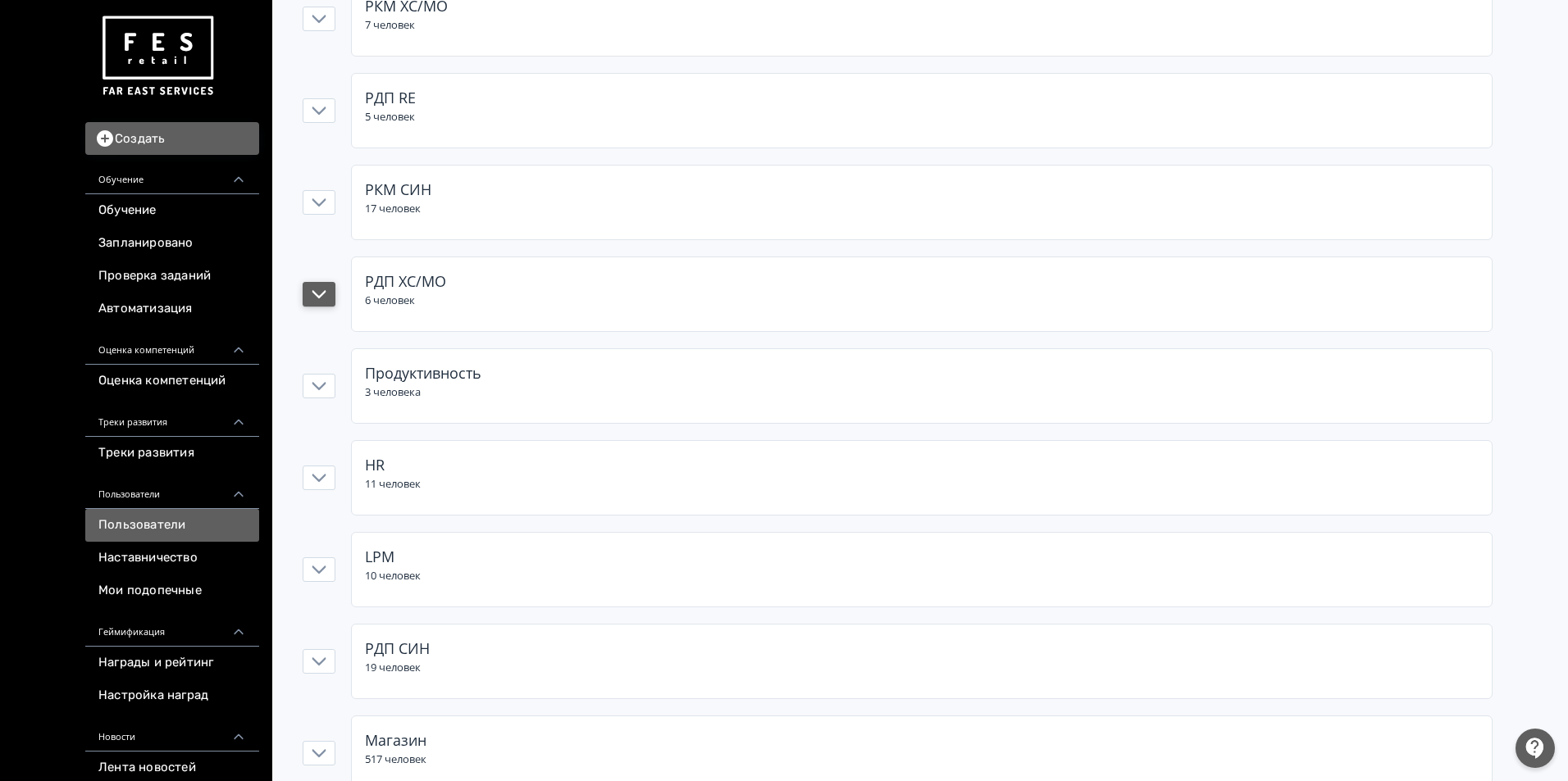
click at [318, 289] on icon "button" at bounding box center [318, 294] width 15 height 15
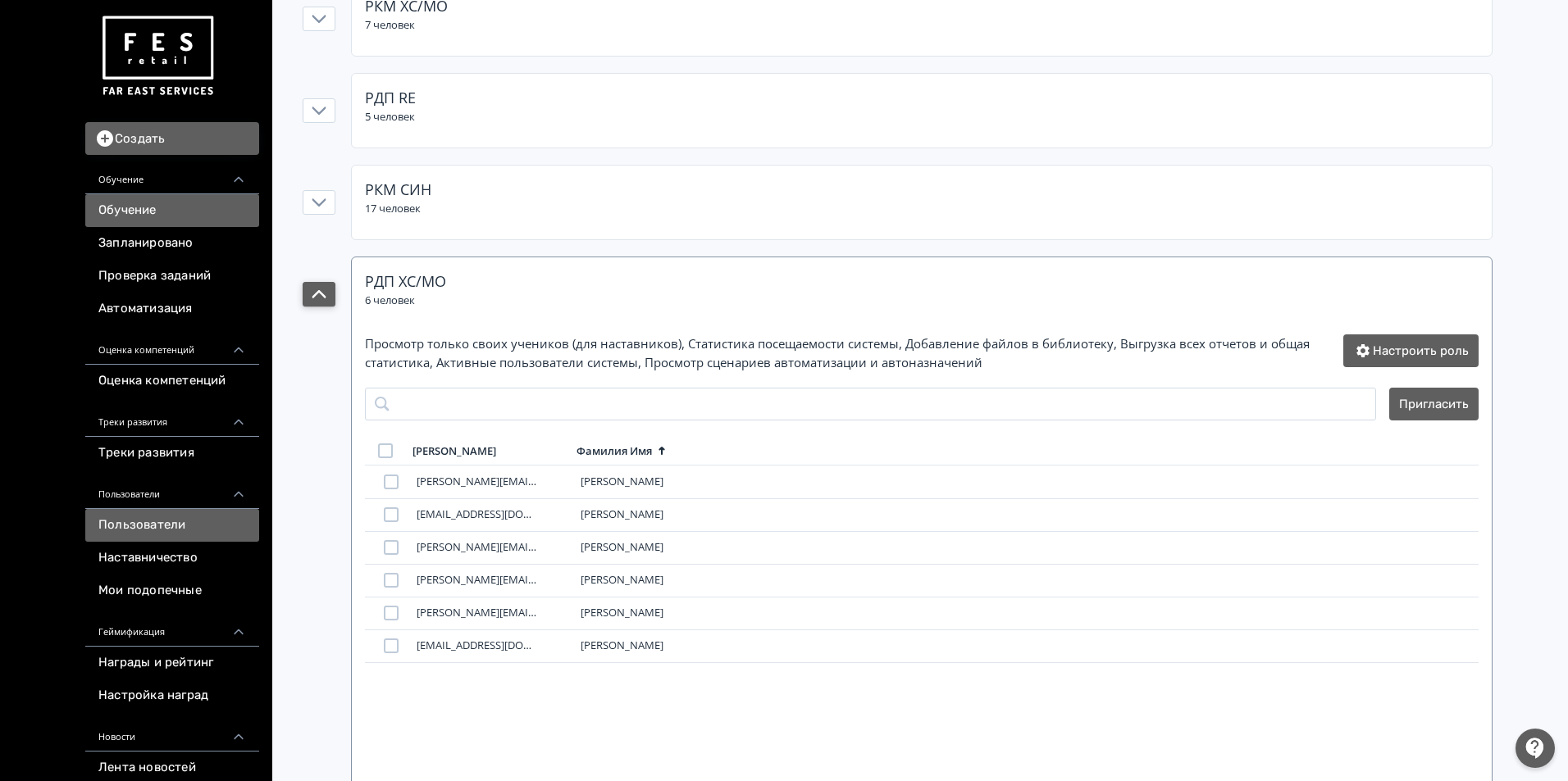
click at [142, 203] on link "Обучение" at bounding box center [172, 211] width 174 height 33
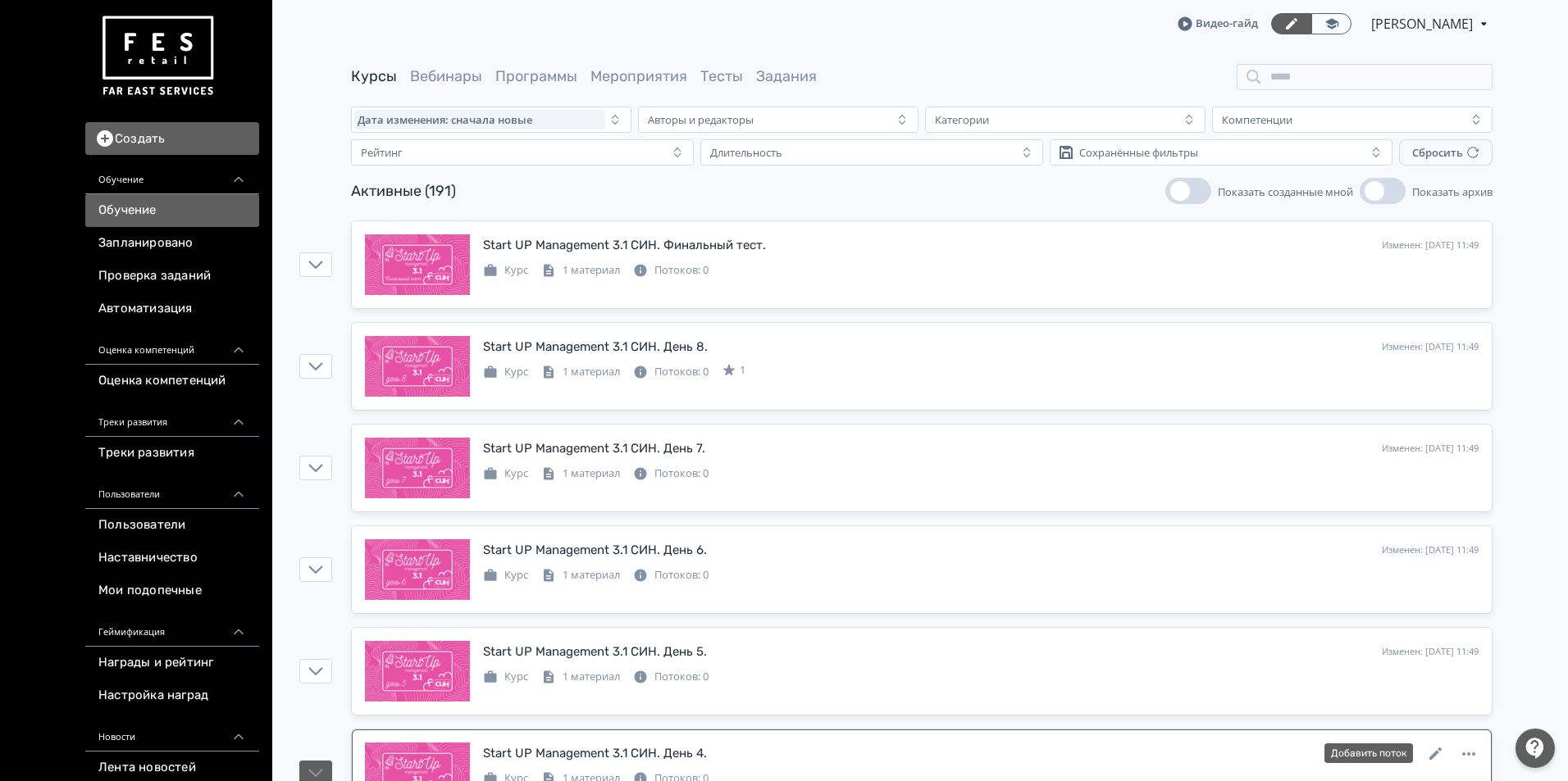
scroll to position [683, 0]
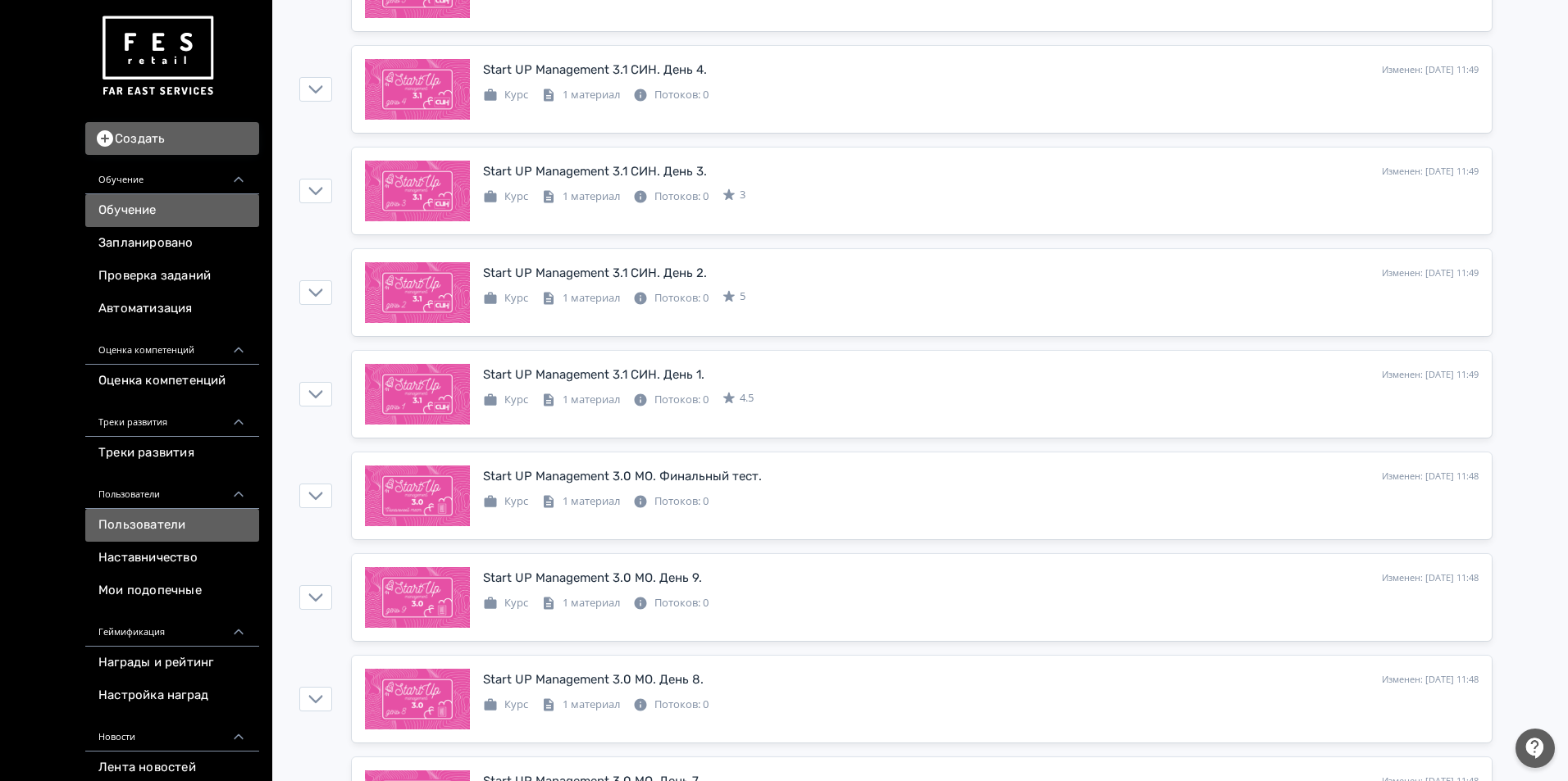
click at [175, 526] on link "Пользователи" at bounding box center [172, 526] width 174 height 33
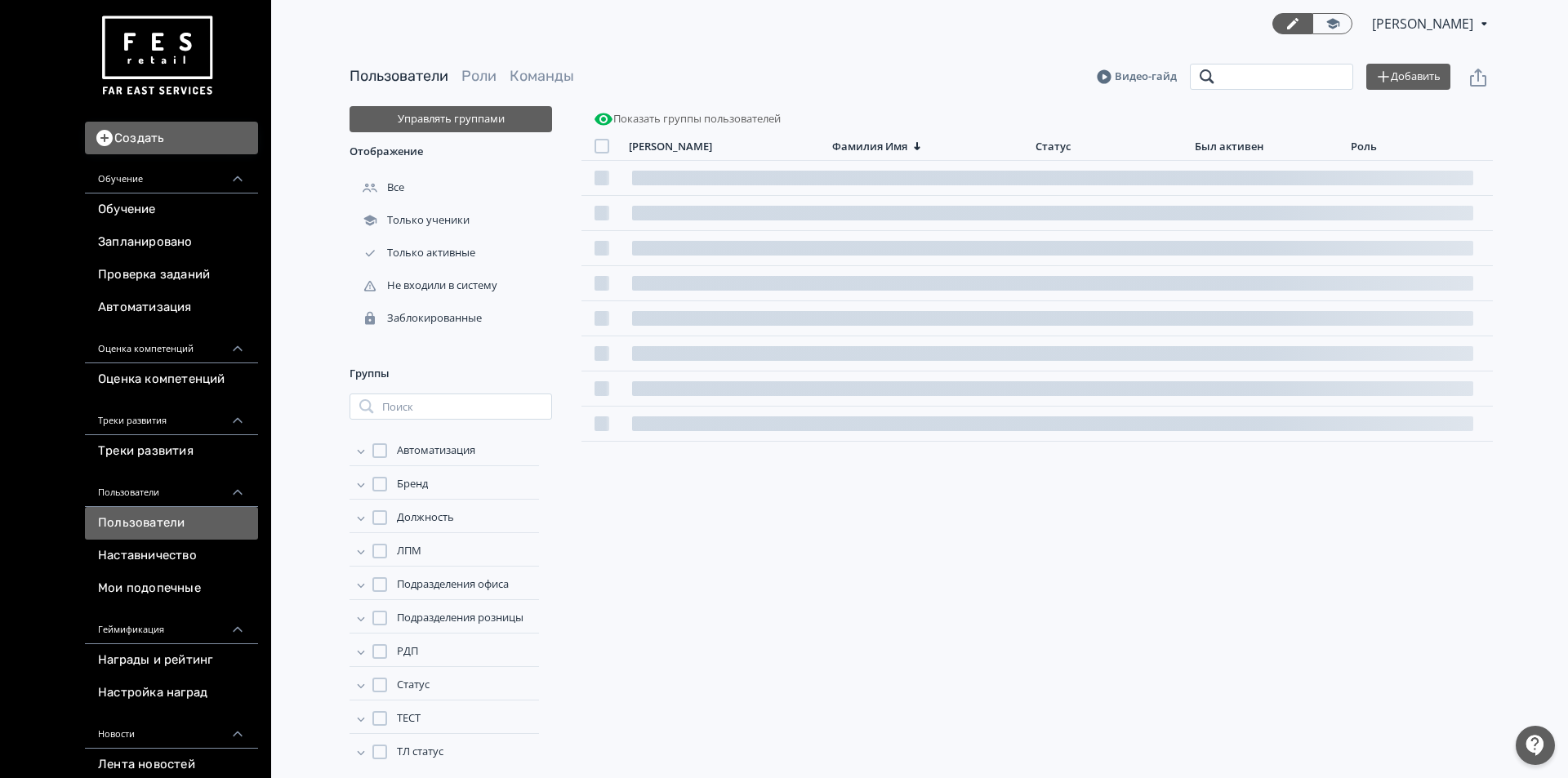
click at [1223, 73] on input "search" at bounding box center [1272, 76] width 163 height 26
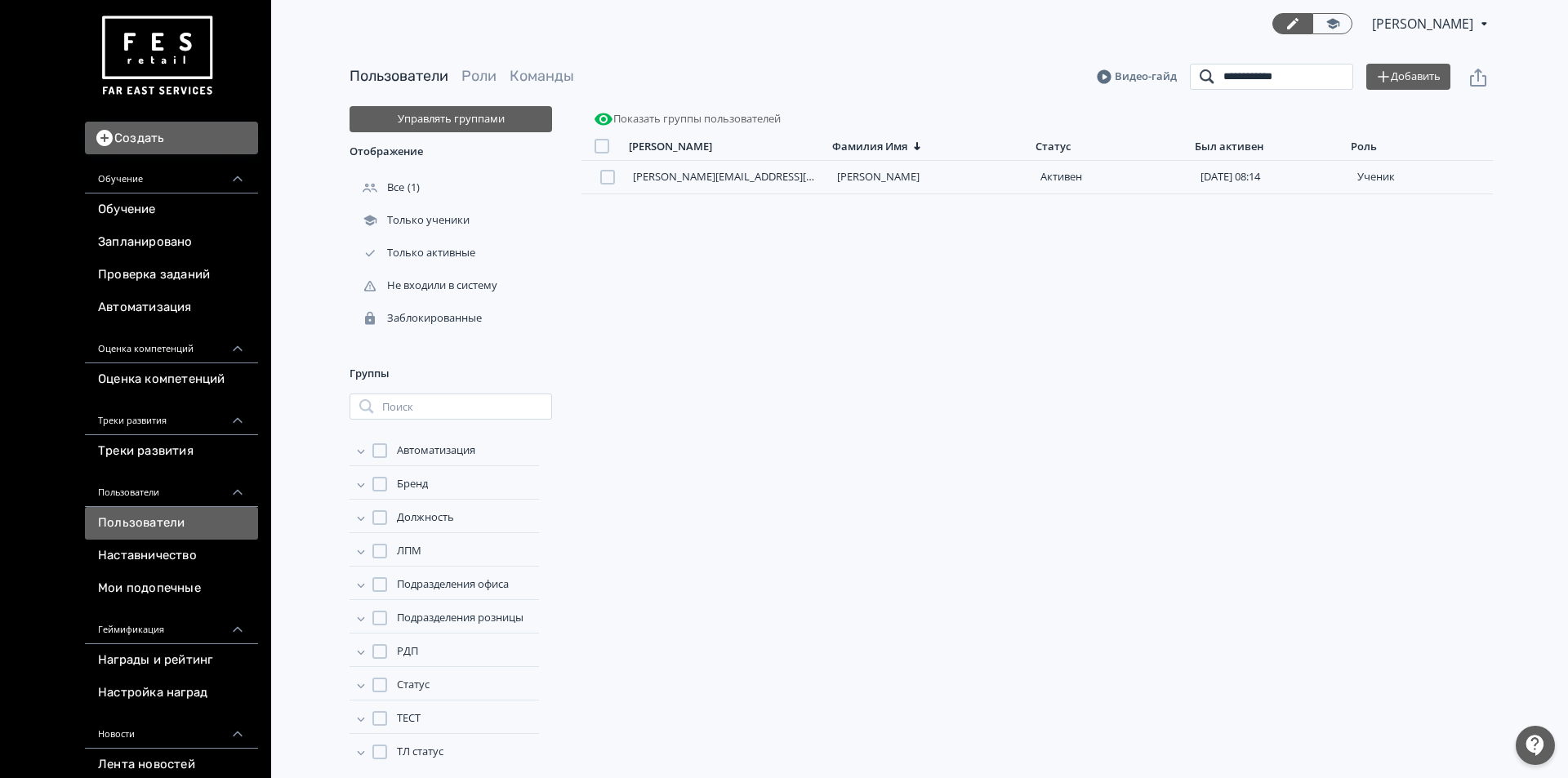
type input "**********"
click at [1430, 333] on div "helen.gevaert0802@gmail.com Жукова Елена Активен 5 сентября, 08:14 ученик" at bounding box center [1037, 460] width 911 height 599
click at [161, 374] on link "Оценка компетенций" at bounding box center [171, 379] width 173 height 33
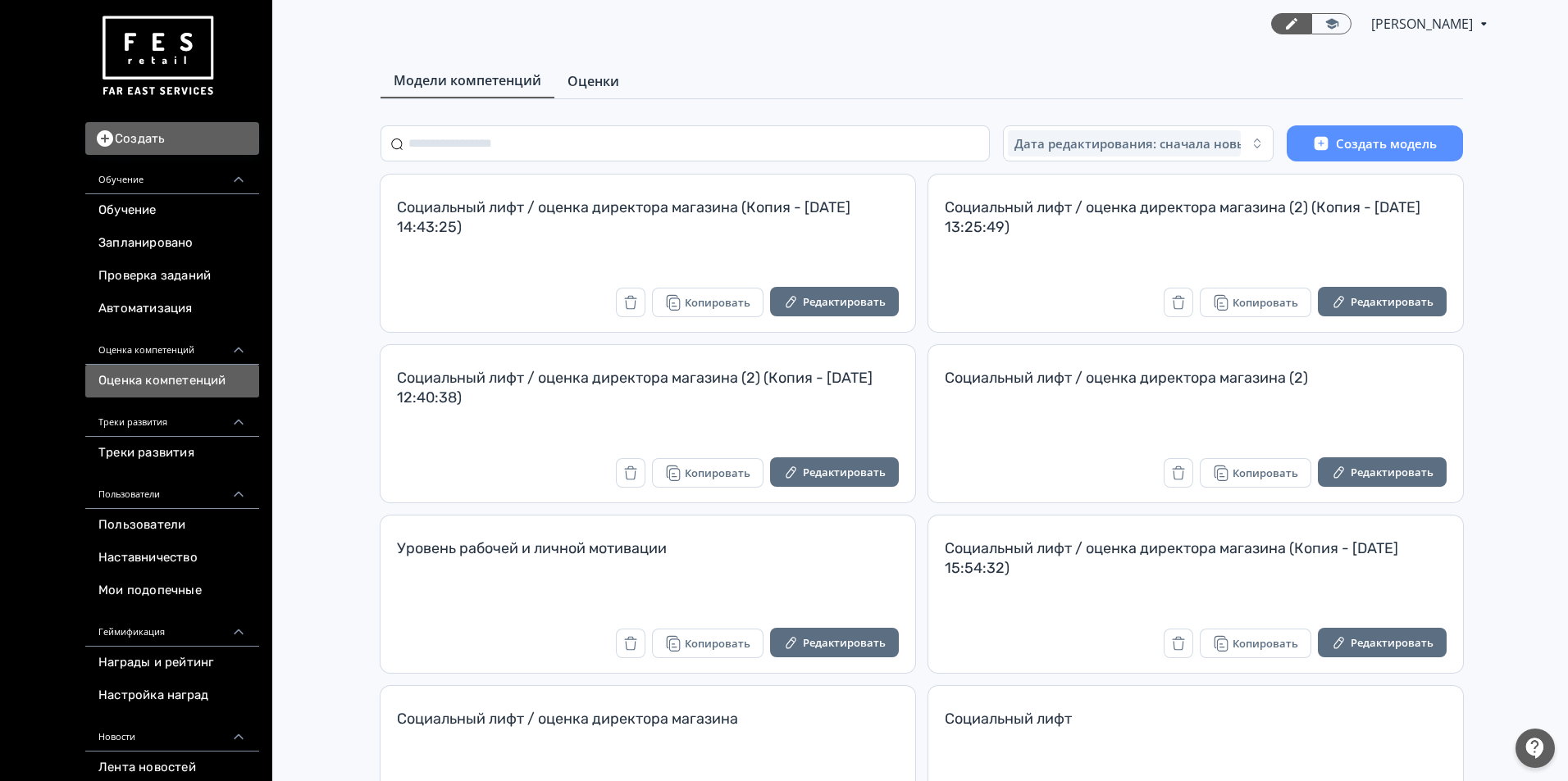
click at [578, 80] on span "Оценки" at bounding box center [593, 81] width 51 height 20
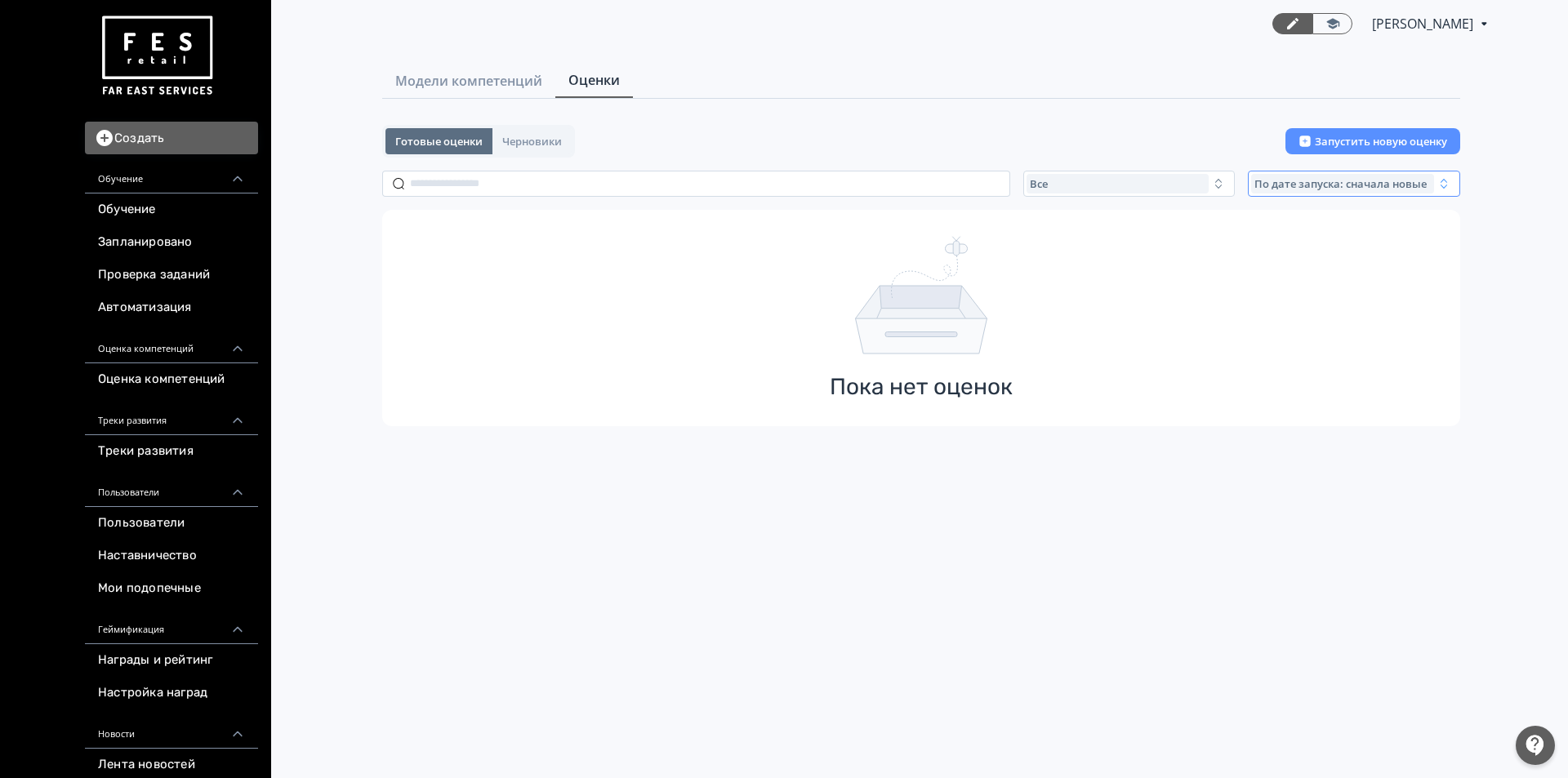
click at [1381, 184] on span "По дате запуска: сначала новые" at bounding box center [1340, 183] width 172 height 13
click at [1361, 227] on button "По названию: А - Я" at bounding box center [1298, 221] width 286 height 30
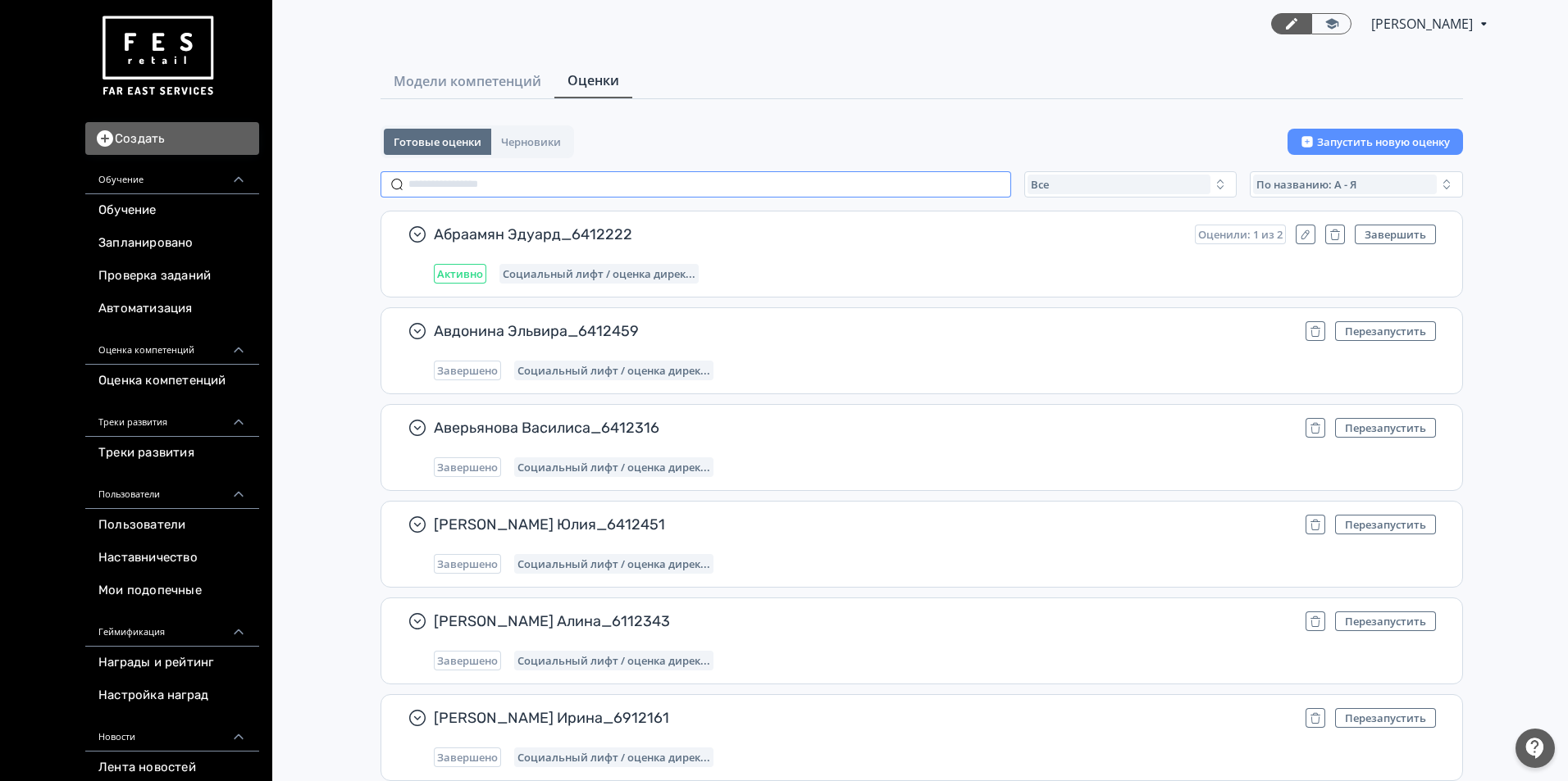
click at [762, 179] on input "text" at bounding box center [695, 185] width 631 height 26
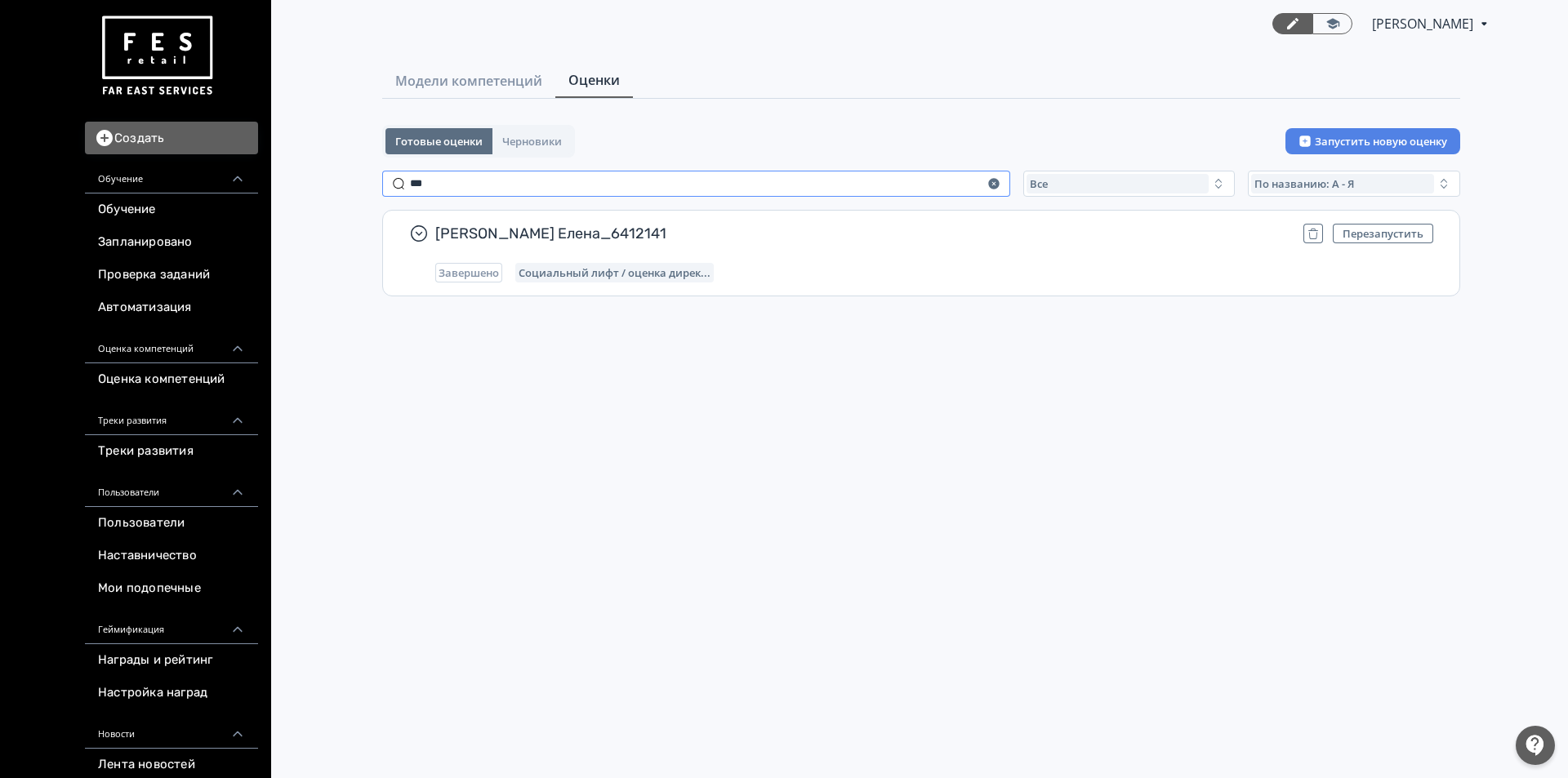
type input "***"
click at [1325, 140] on button "Запустить новую оценку" at bounding box center [1373, 142] width 175 height 26
